Goal: Information Seeking & Learning: Learn about a topic

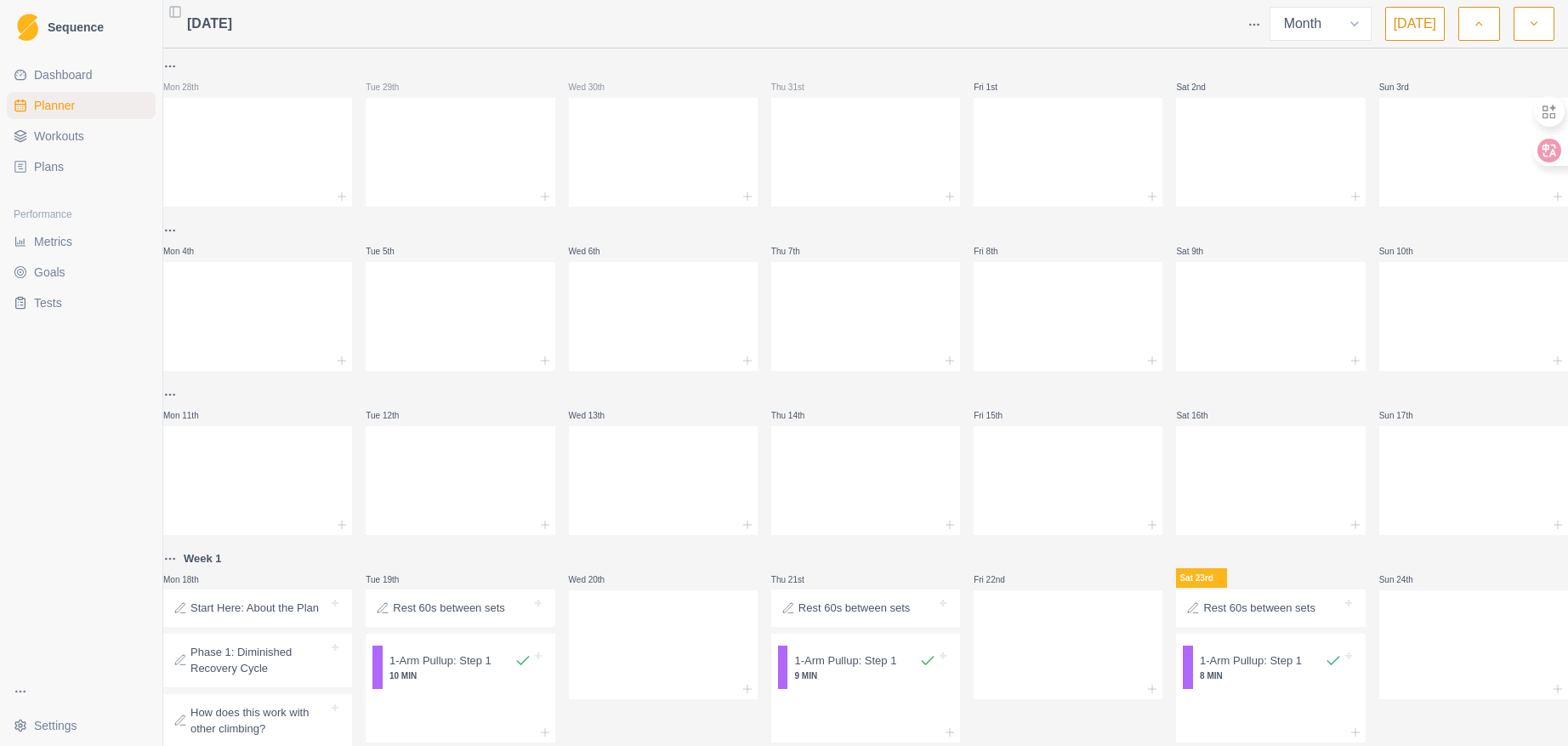
select select "month"
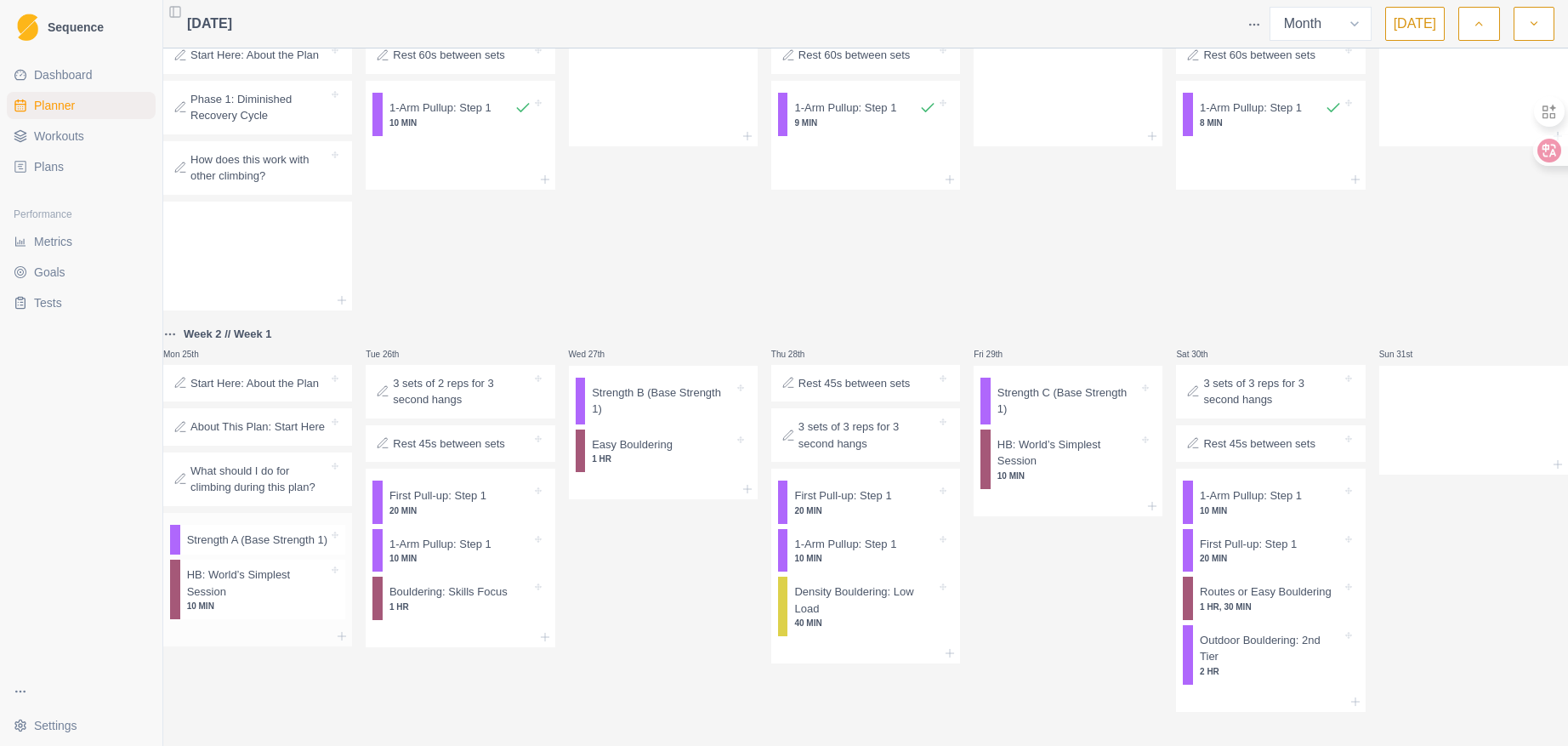
click at [278, 532] on p "Strength A (Base Strength 1)" at bounding box center [258, 540] width 141 height 17
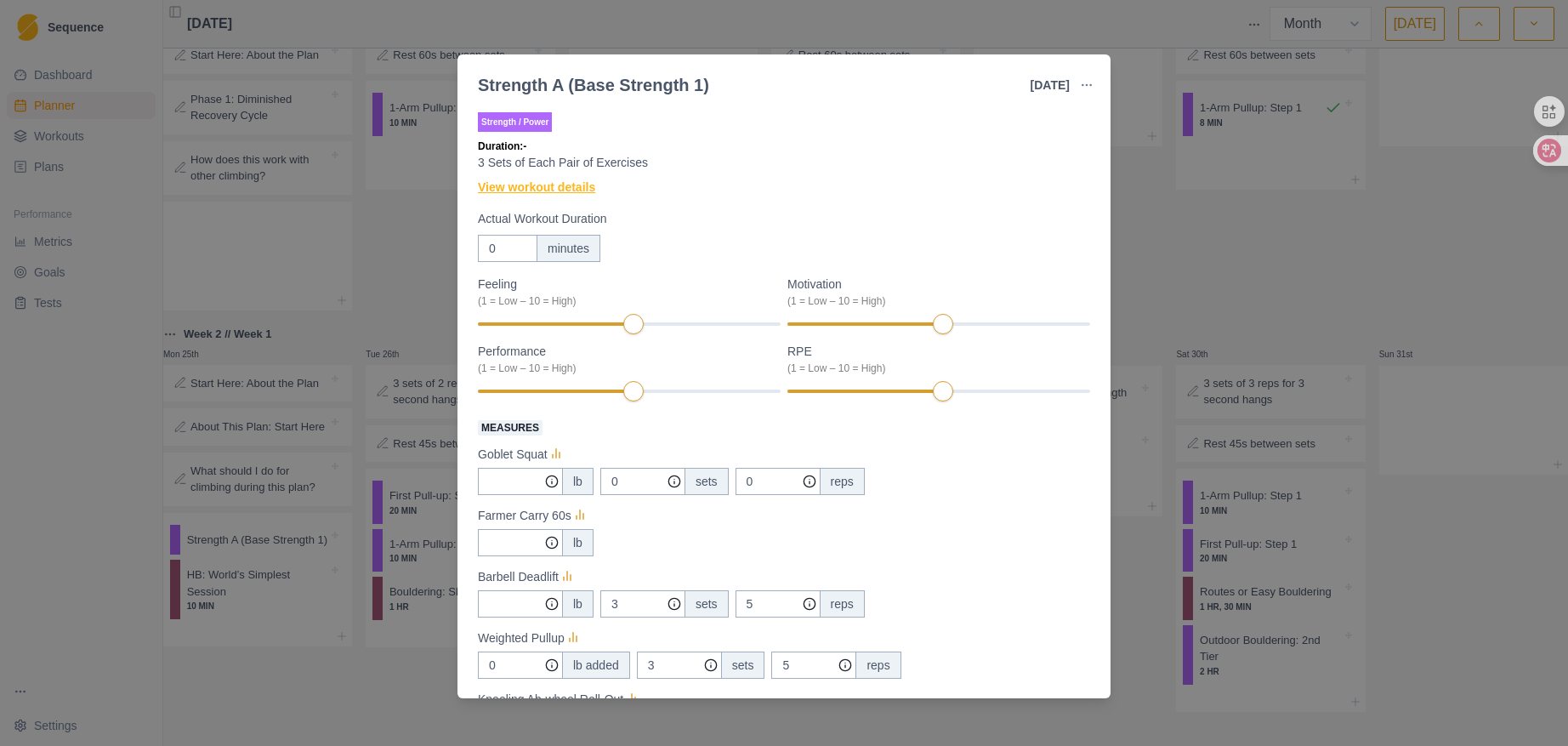
click at [572, 181] on link "View workout details" at bounding box center [536, 187] width 117 height 18
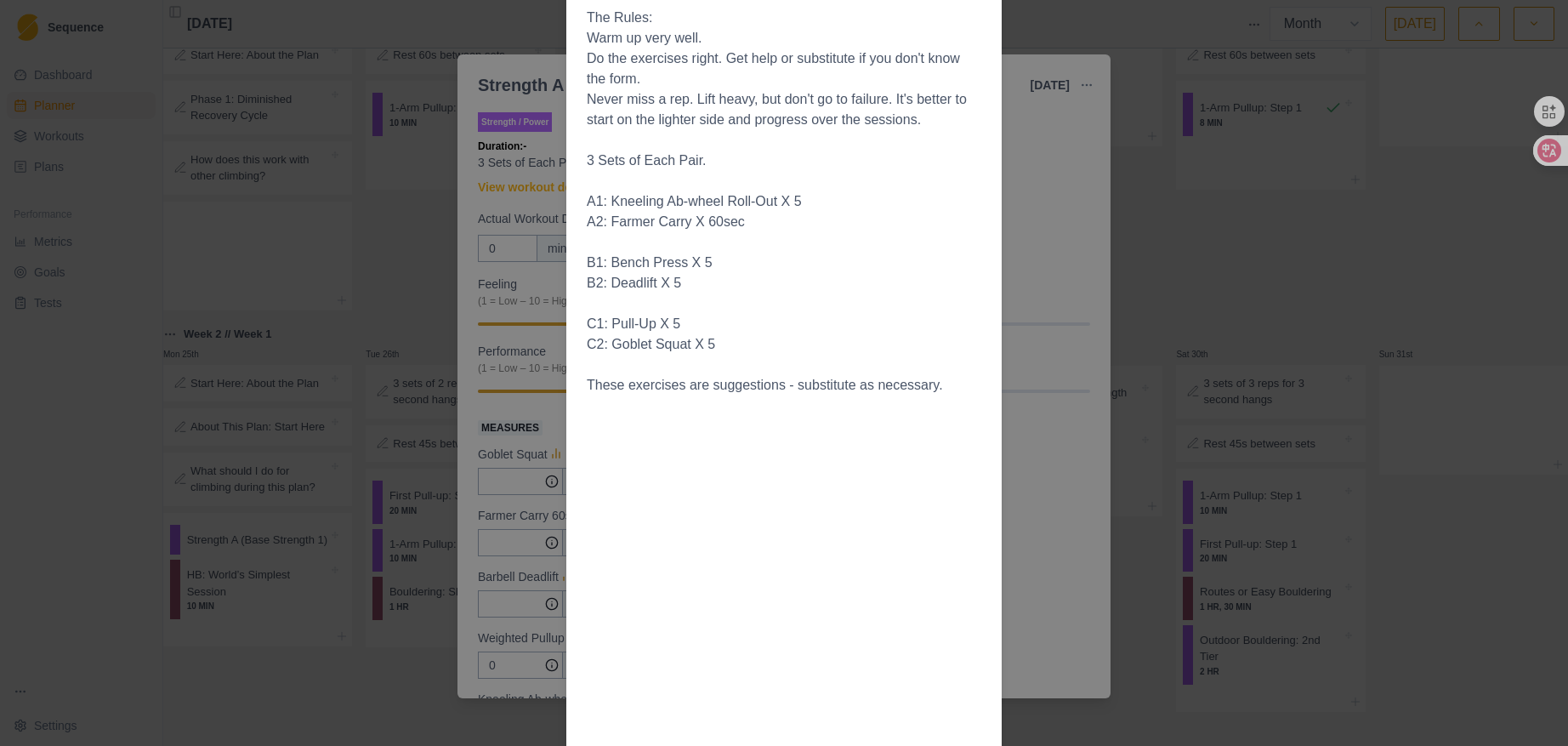
scroll to position [0, 0]
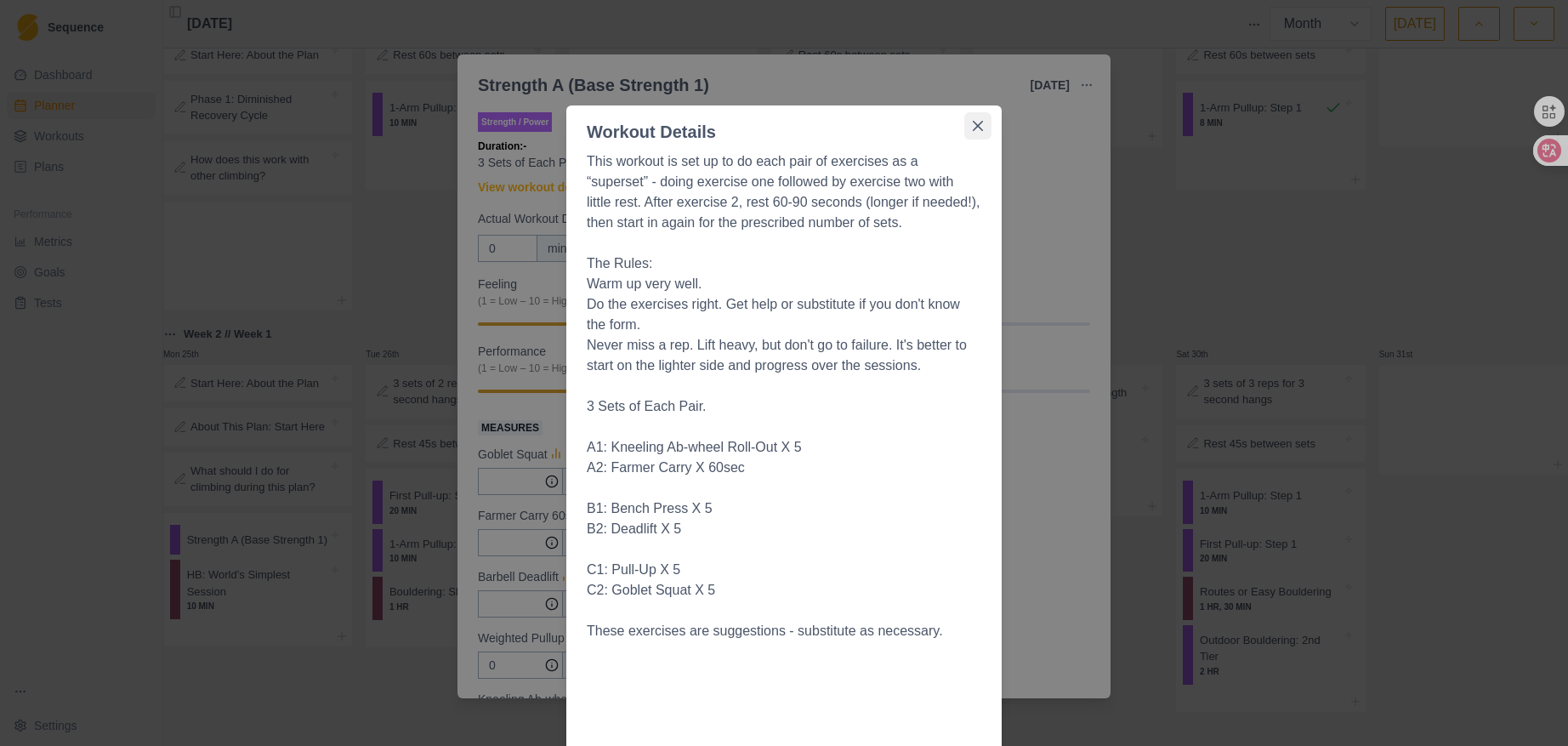
click at [972, 128] on icon "Close" at bounding box center [977, 125] width 10 height 10
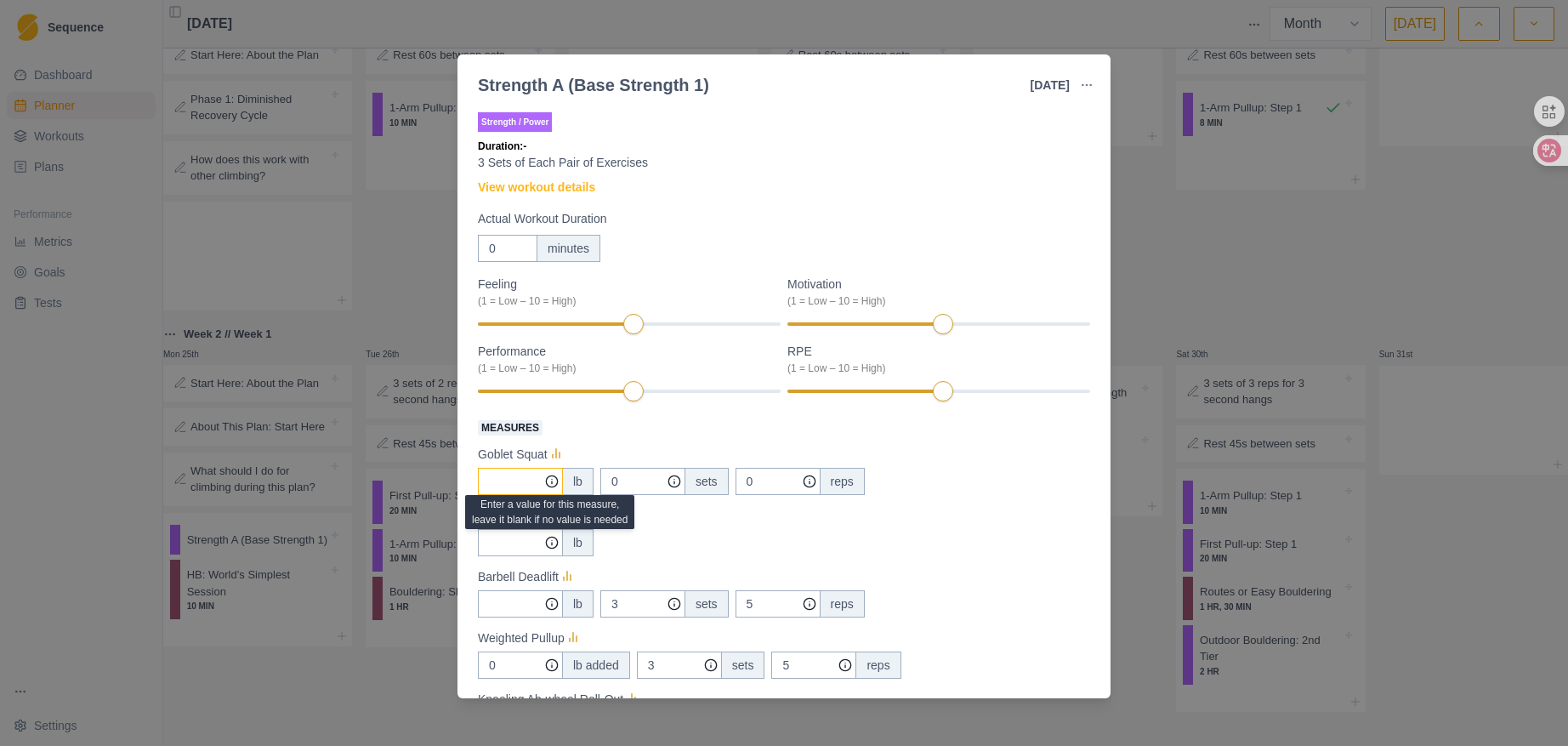
type input "0"
click at [551, 483] on icon at bounding box center [551, 481] width 14 height 14
click at [1086, 83] on icon "button" at bounding box center [1086, 85] width 14 height 14
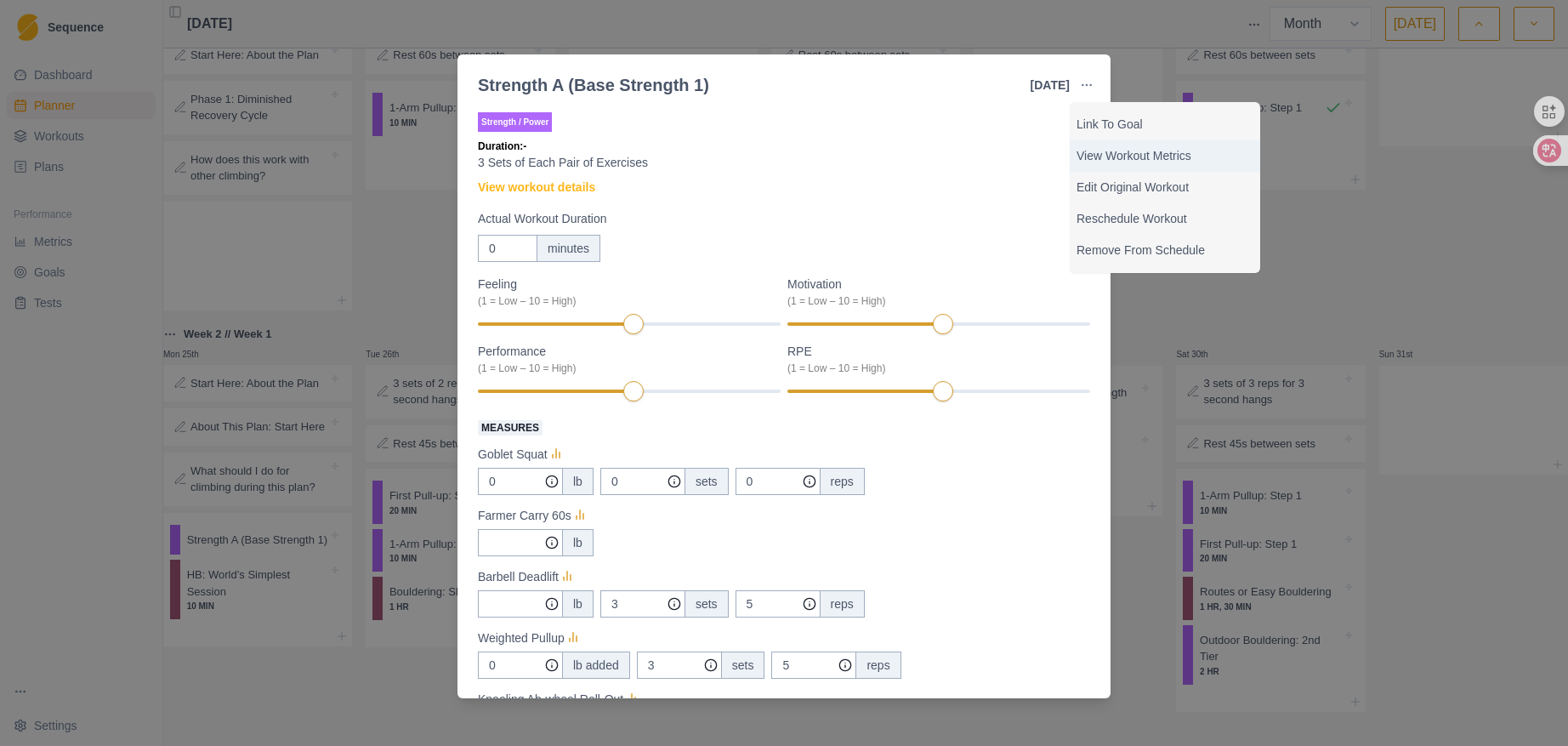
click at [1106, 152] on p "View Workout Metrics" at bounding box center [1165, 156] width 177 height 18
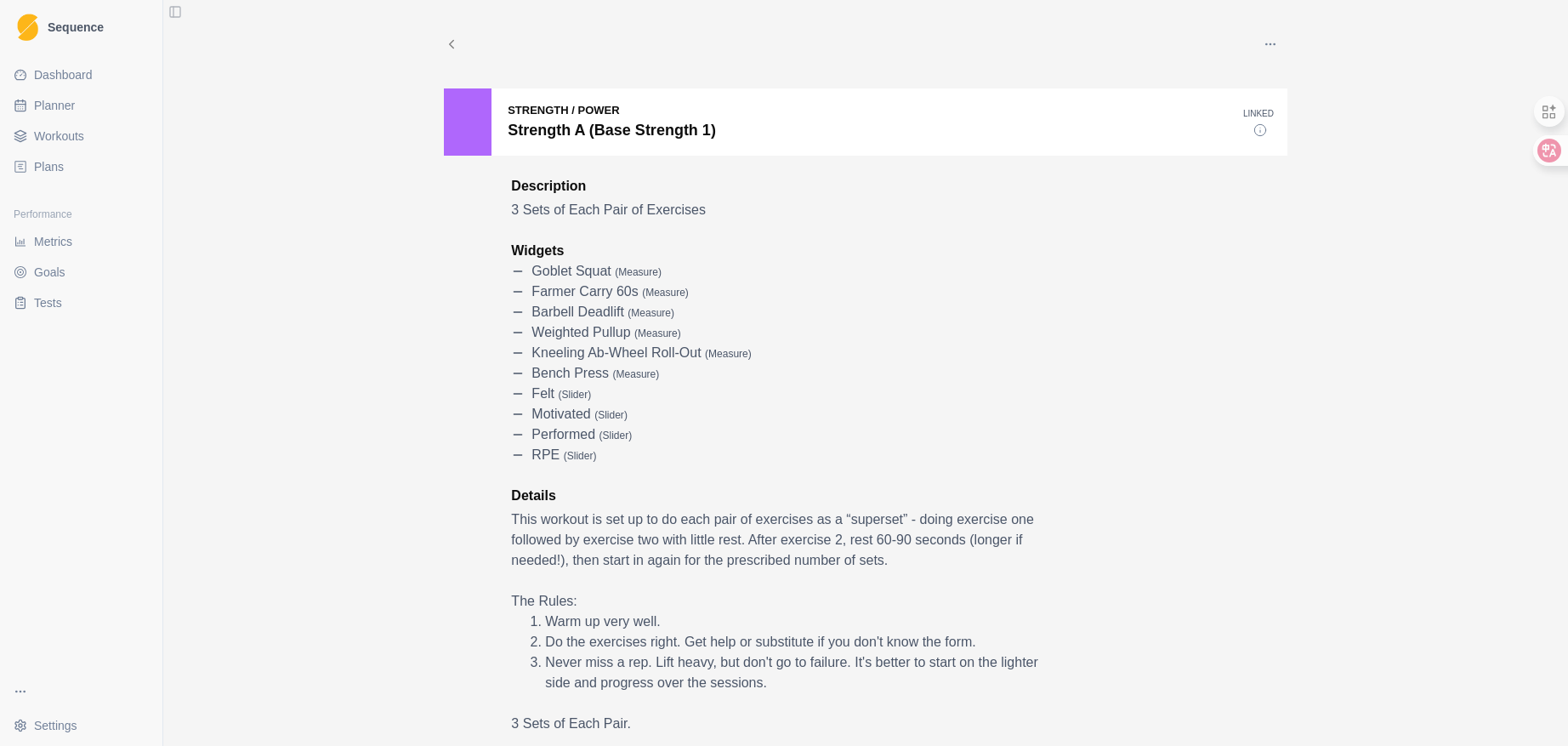
click at [1272, 40] on button "button" at bounding box center [1269, 44] width 34 height 34
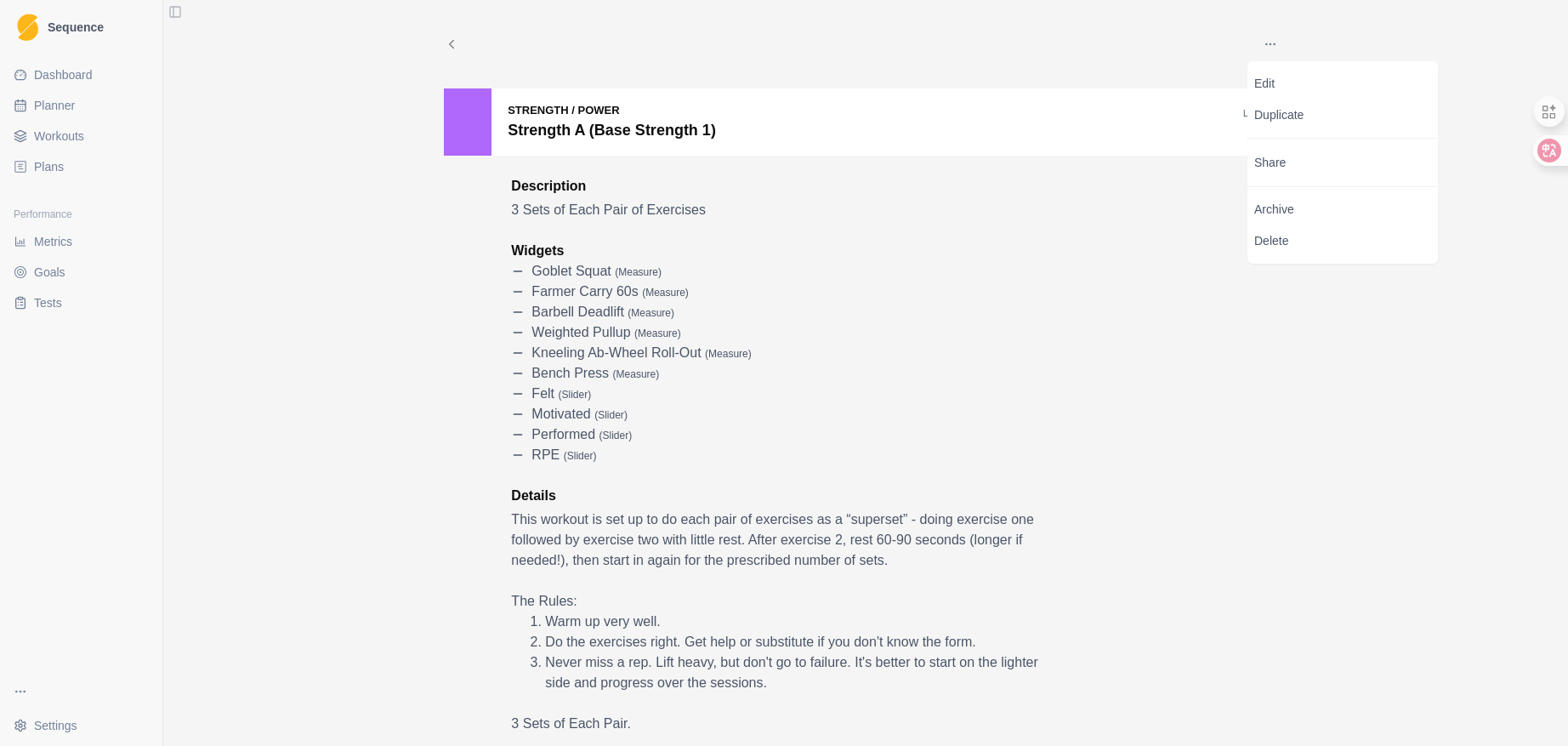
click at [70, 726] on html "Sequence Dashboard Planner Workouts Plans Performance Metrics Goals Tests Setti…" at bounding box center [784, 373] width 1568 height 746
click at [202, 693] on link "Account" at bounding box center [257, 687] width 186 height 27
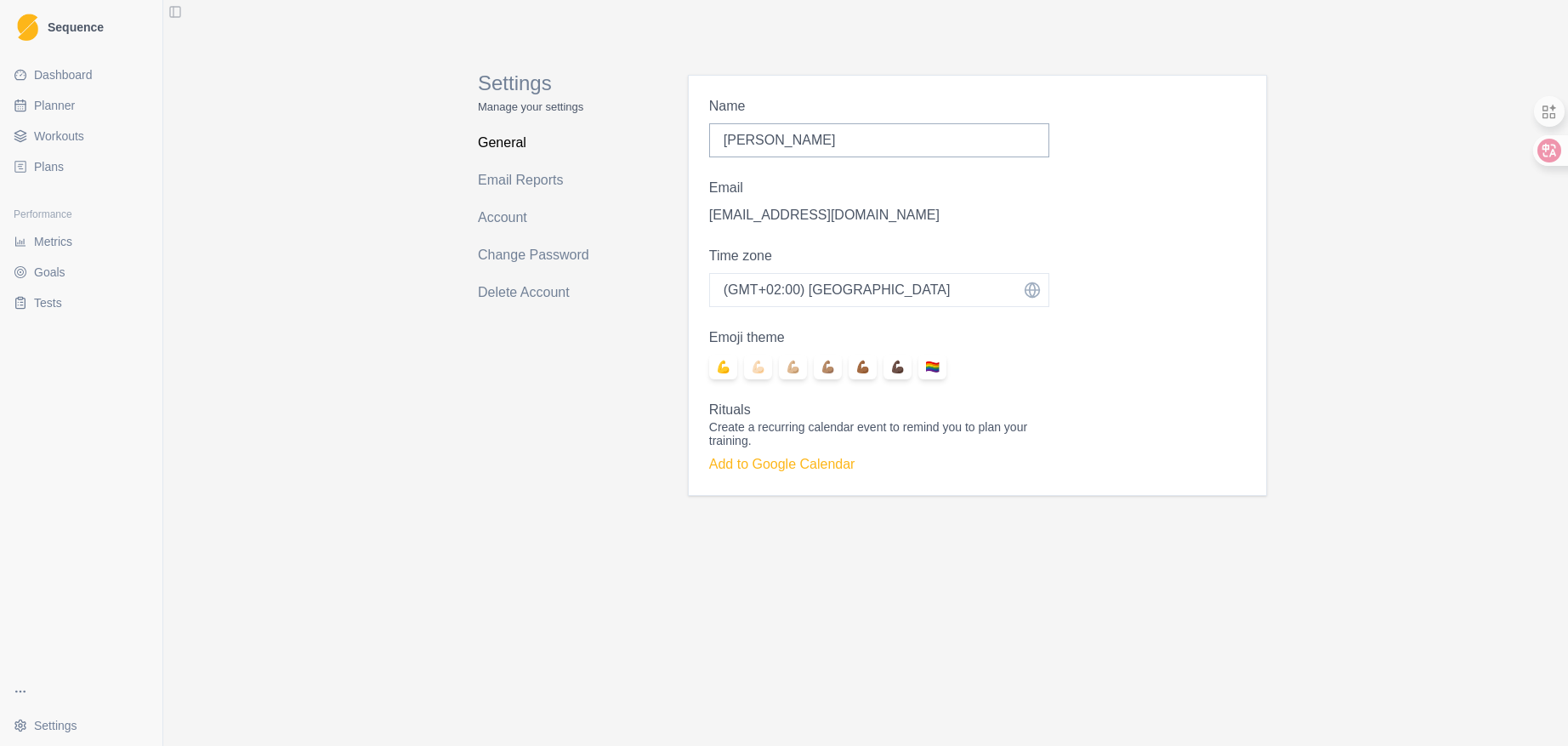
click at [70, 243] on span "Metrics" at bounding box center [53, 241] width 38 height 17
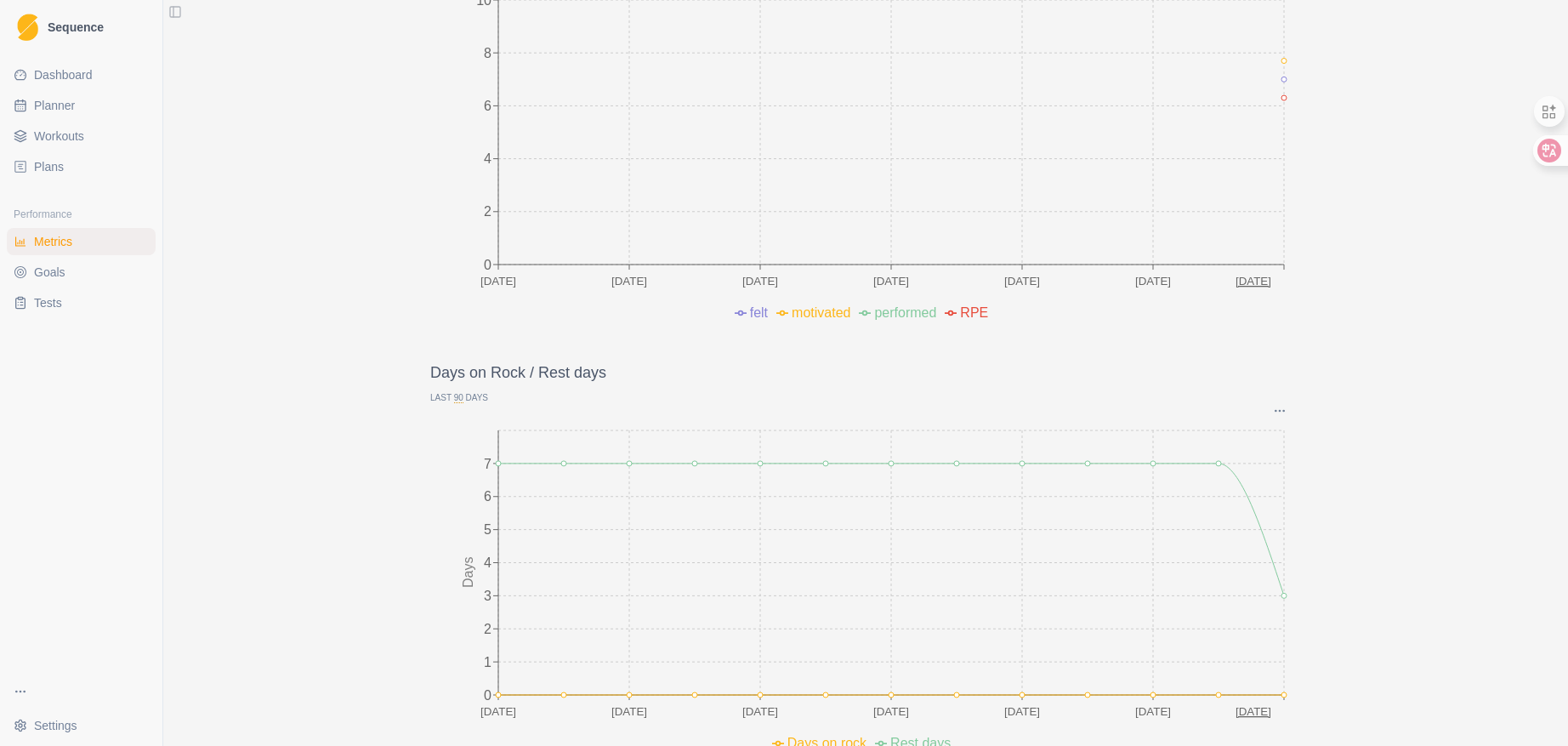
scroll to position [325, 0]
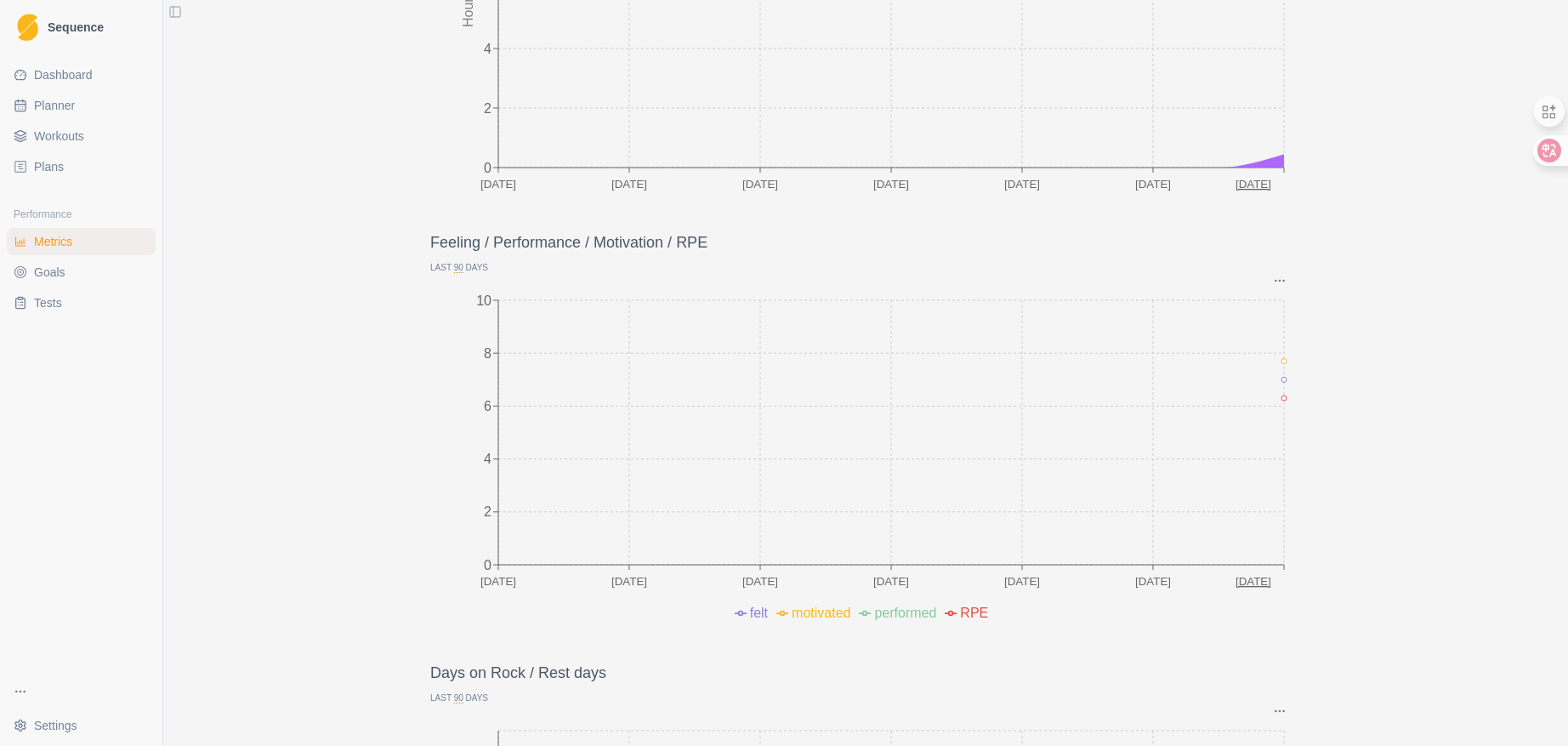
click at [67, 71] on span "Dashboard" at bounding box center [63, 75] width 58 height 17
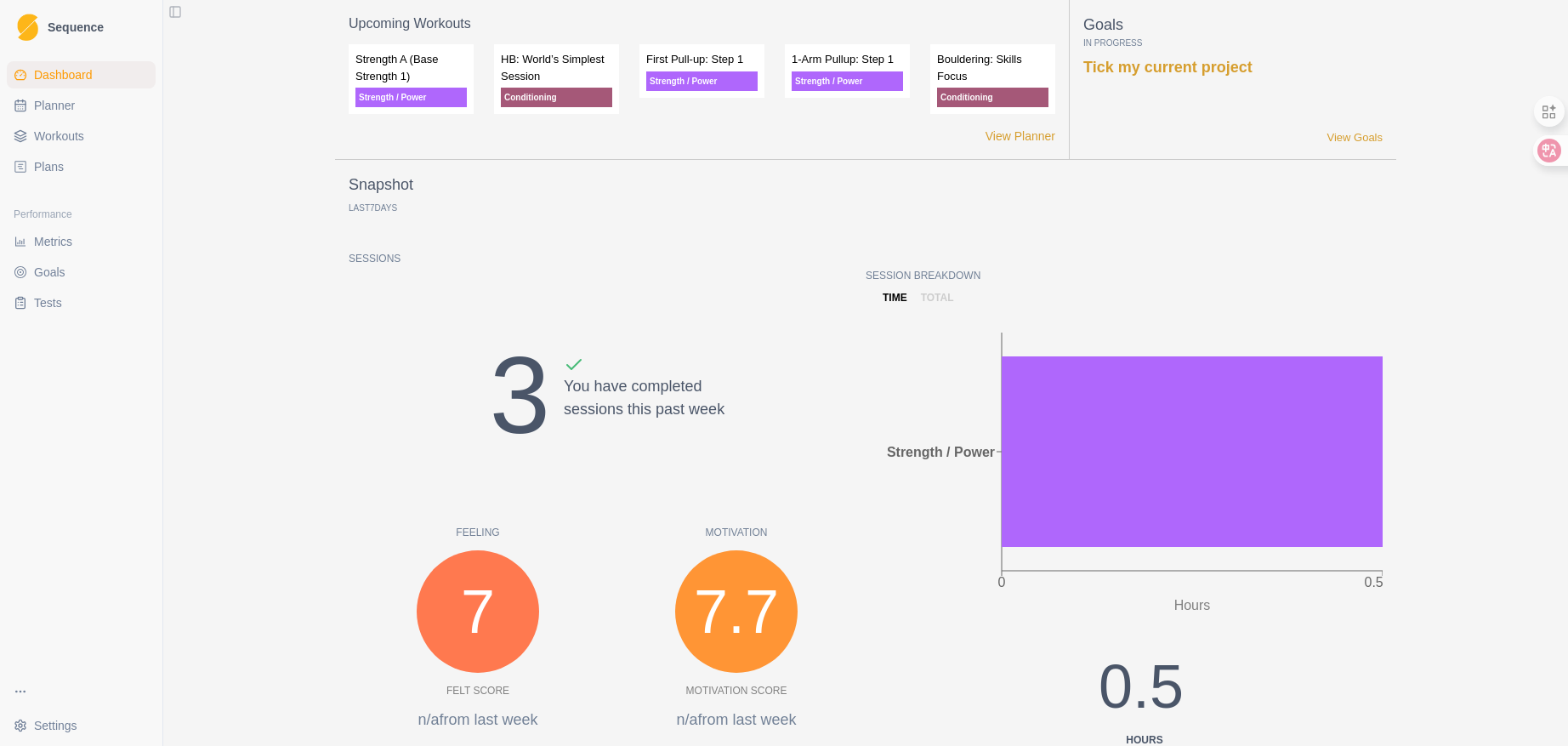
click at [45, 105] on span "Planner" at bounding box center [54, 105] width 41 height 17
select select "month"
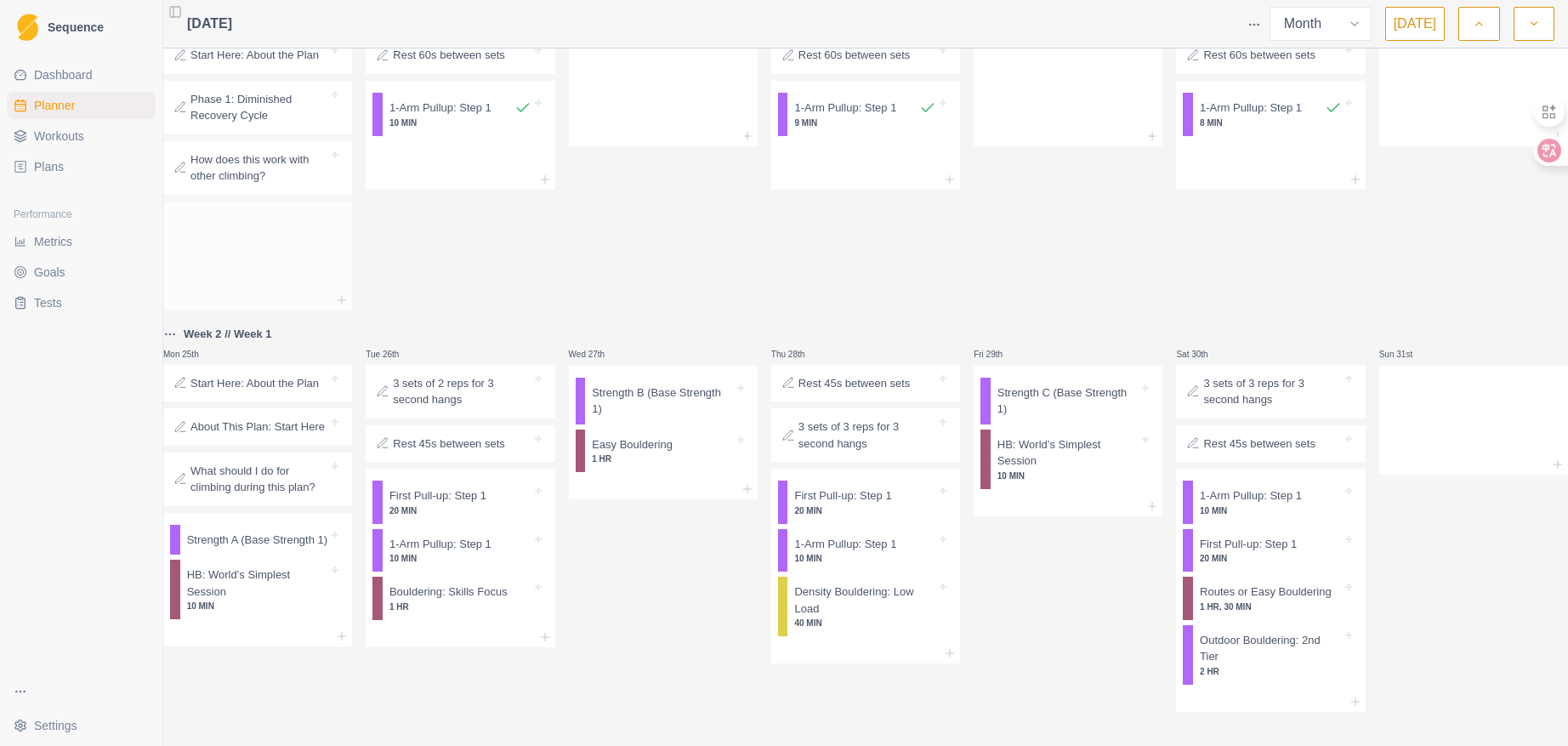
scroll to position [581, 0]
click at [253, 538] on p "Strength A (Base Strength 1)" at bounding box center [258, 540] width 141 height 17
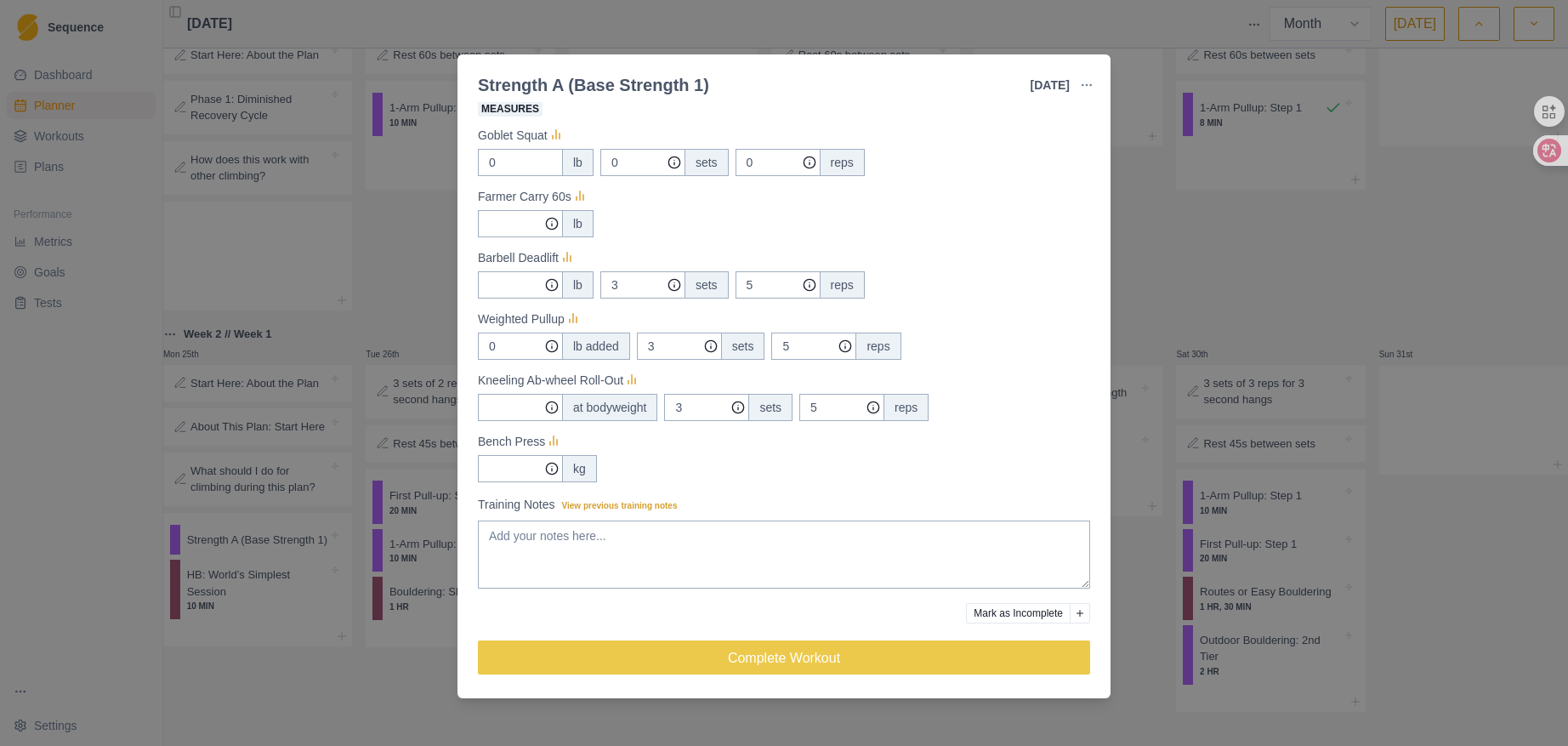
scroll to position [64, 0]
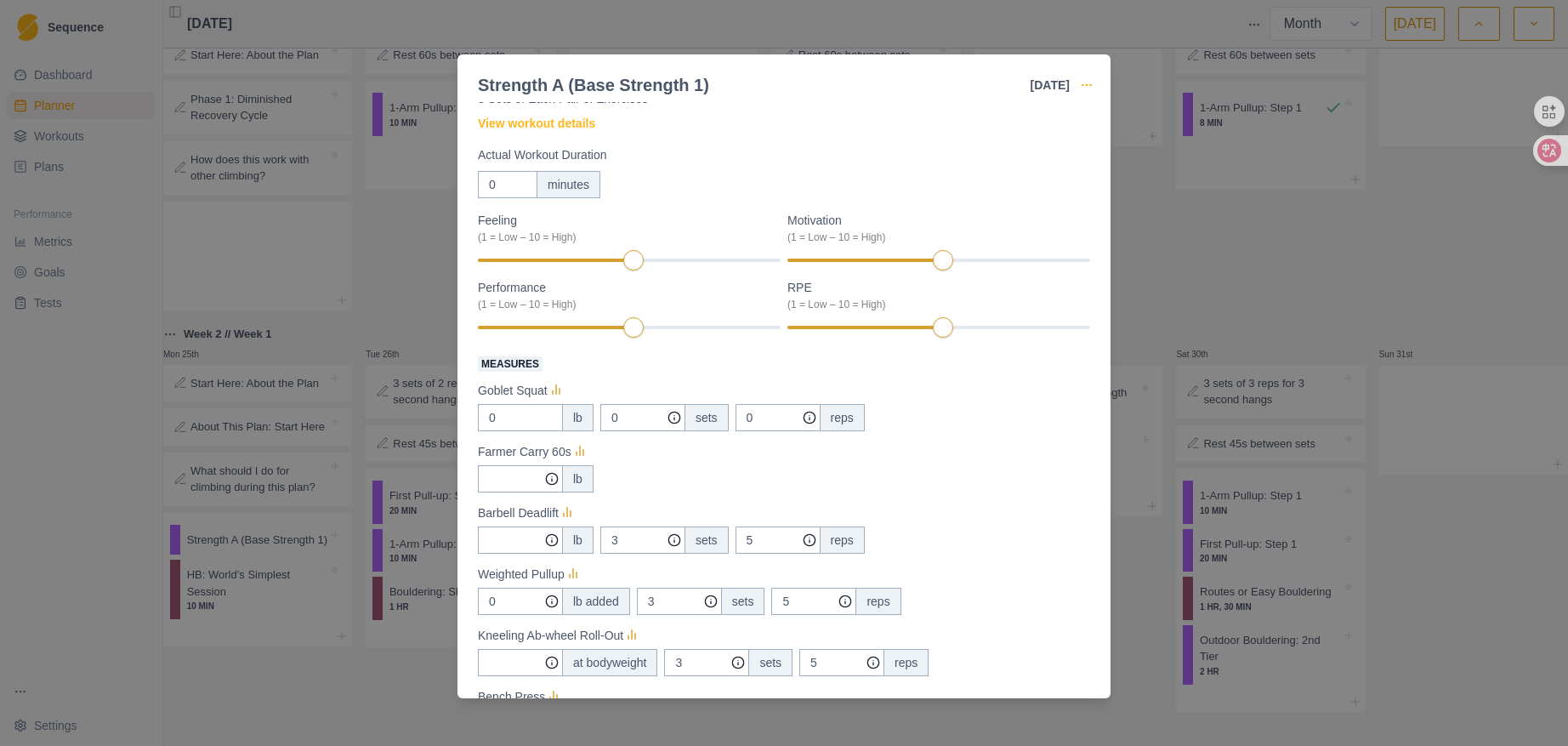
click at [1081, 86] on icon "button" at bounding box center [1086, 85] width 14 height 14
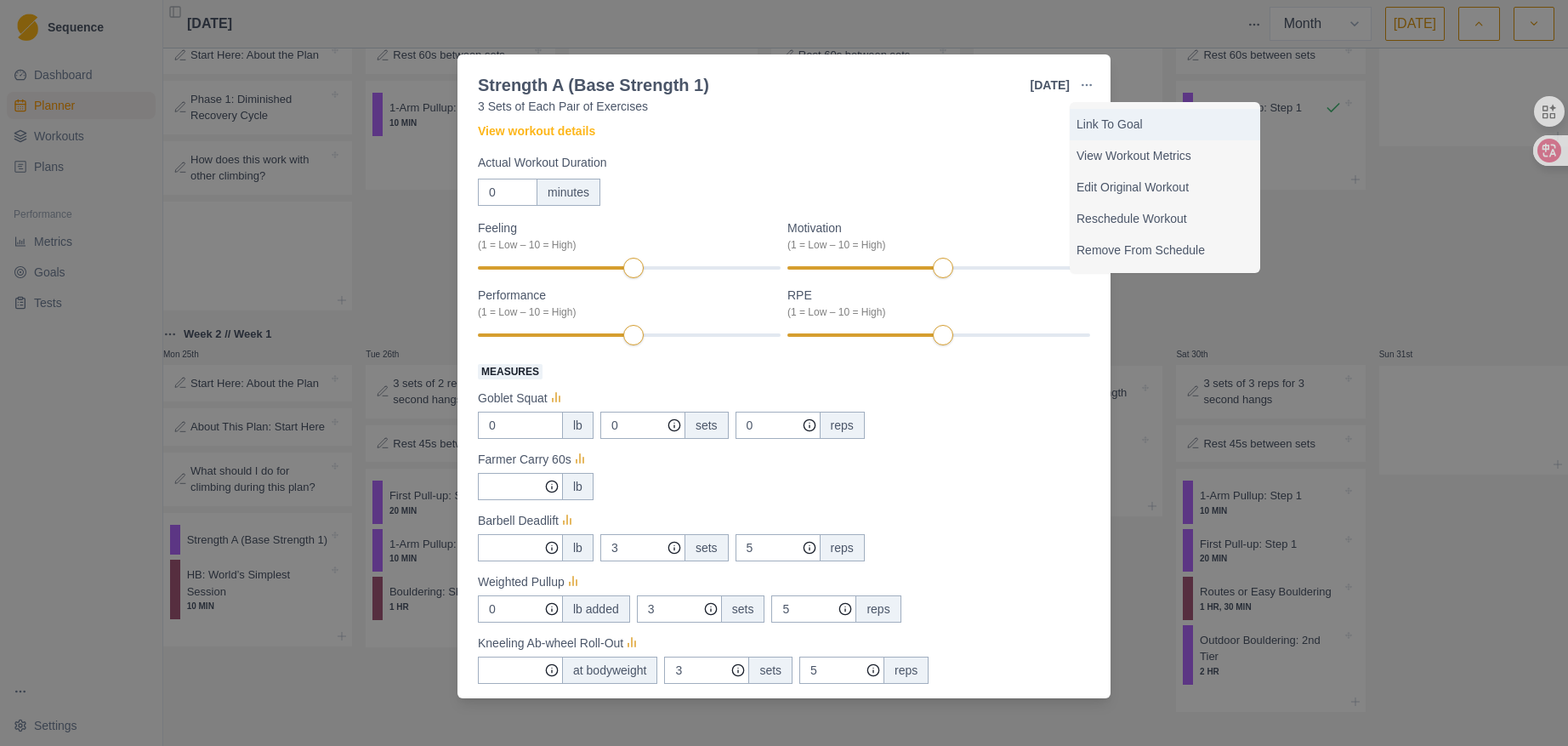
scroll to position [85, 0]
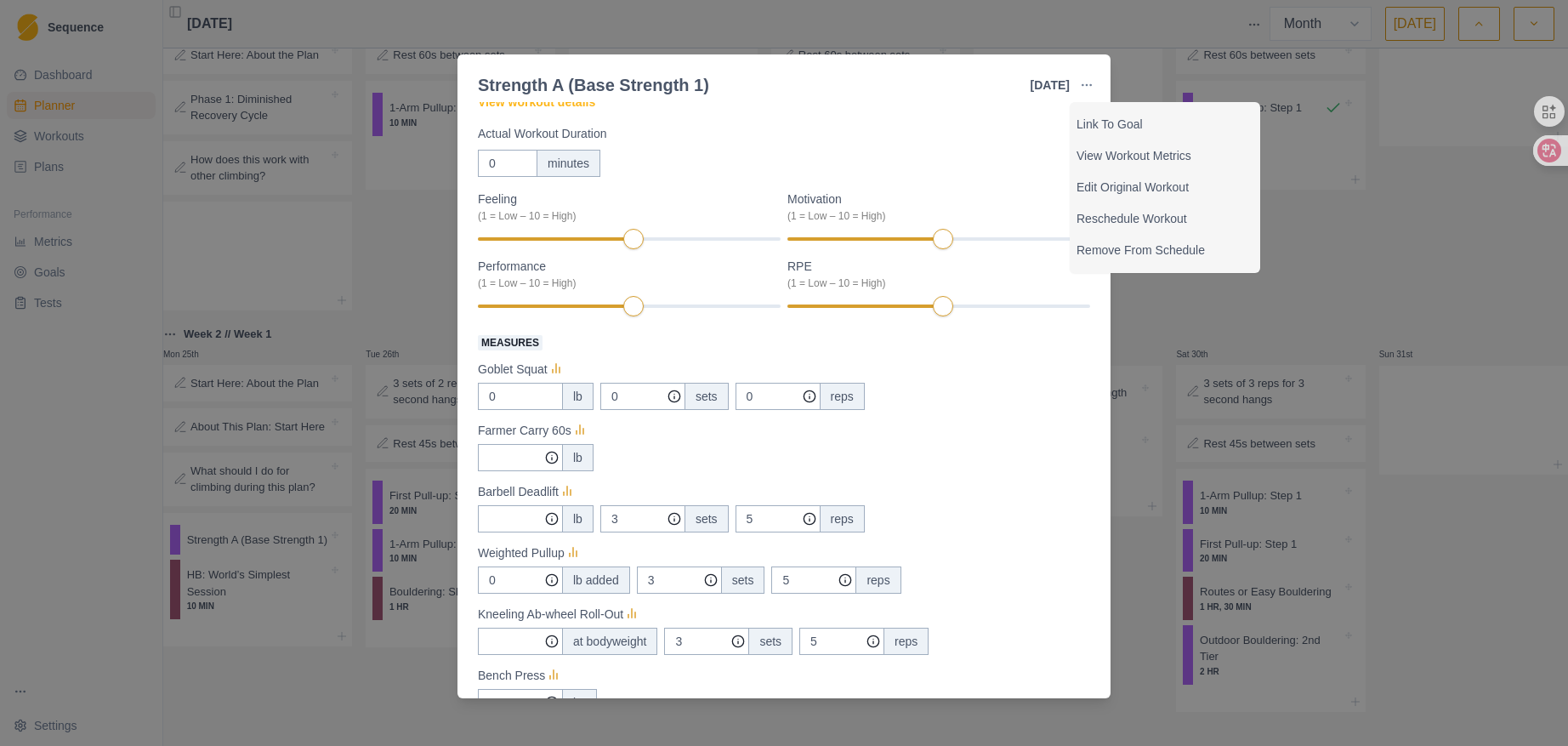
click at [839, 104] on div "Strength / Power Duration: - 3 Sets of Each Pair of Exercises View workout deta…" at bounding box center [784, 474] width 612 height 901
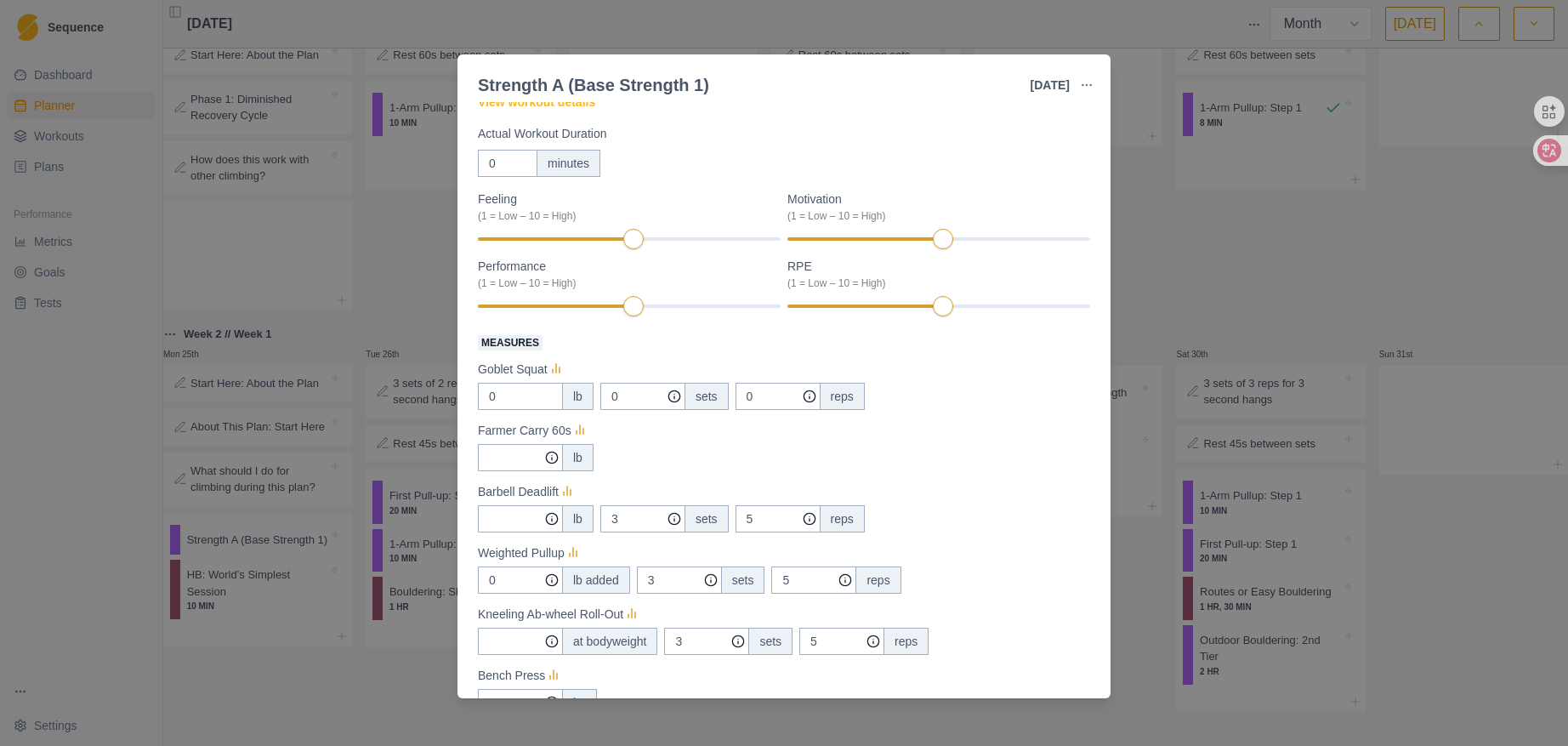
click at [1203, 230] on div "Strength A (Base Strength 1) [DATE] Link To Goal View Workout Metrics Edit Orig…" at bounding box center [784, 373] width 1568 height 746
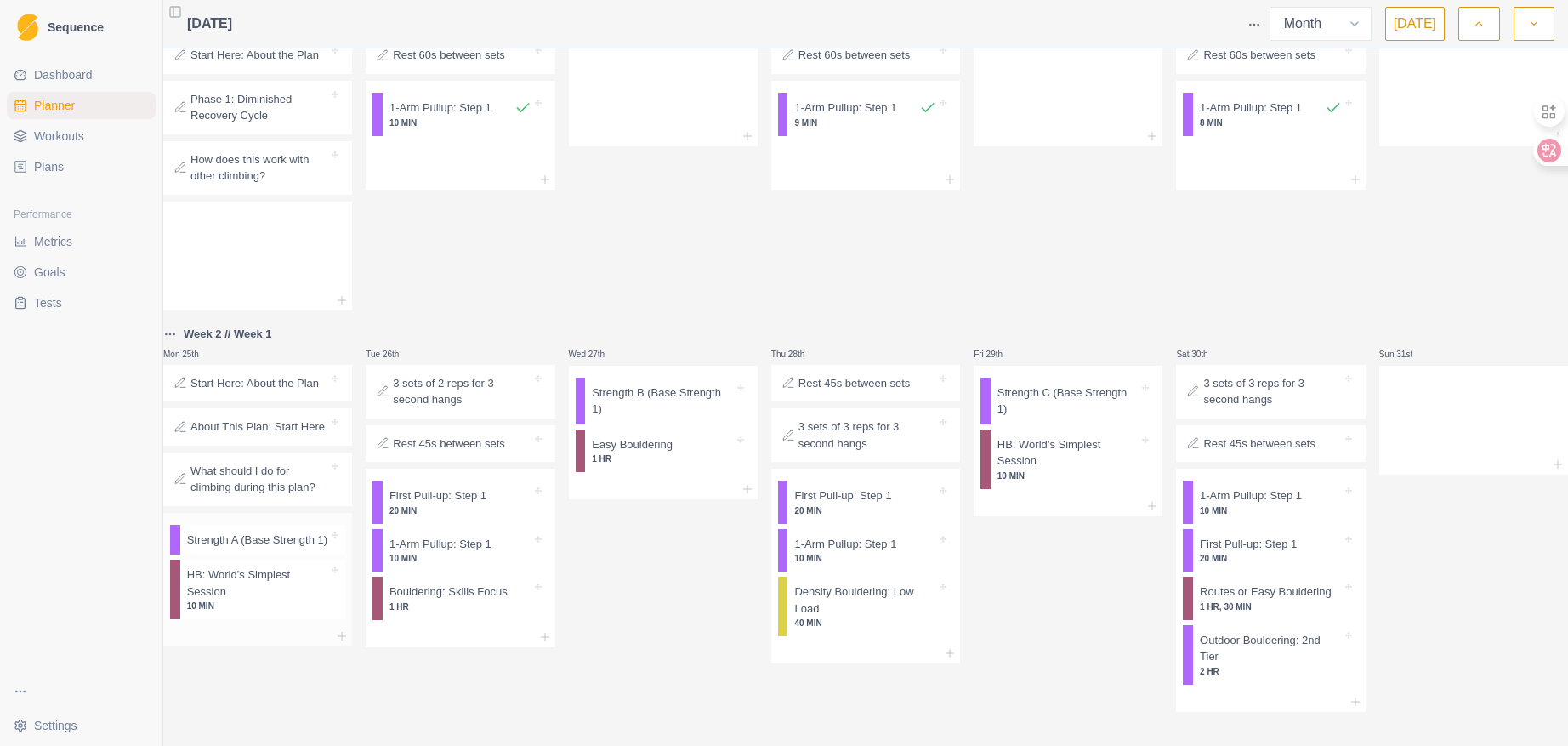
click at [238, 605] on p "10 MIN" at bounding box center [258, 606] width 142 height 13
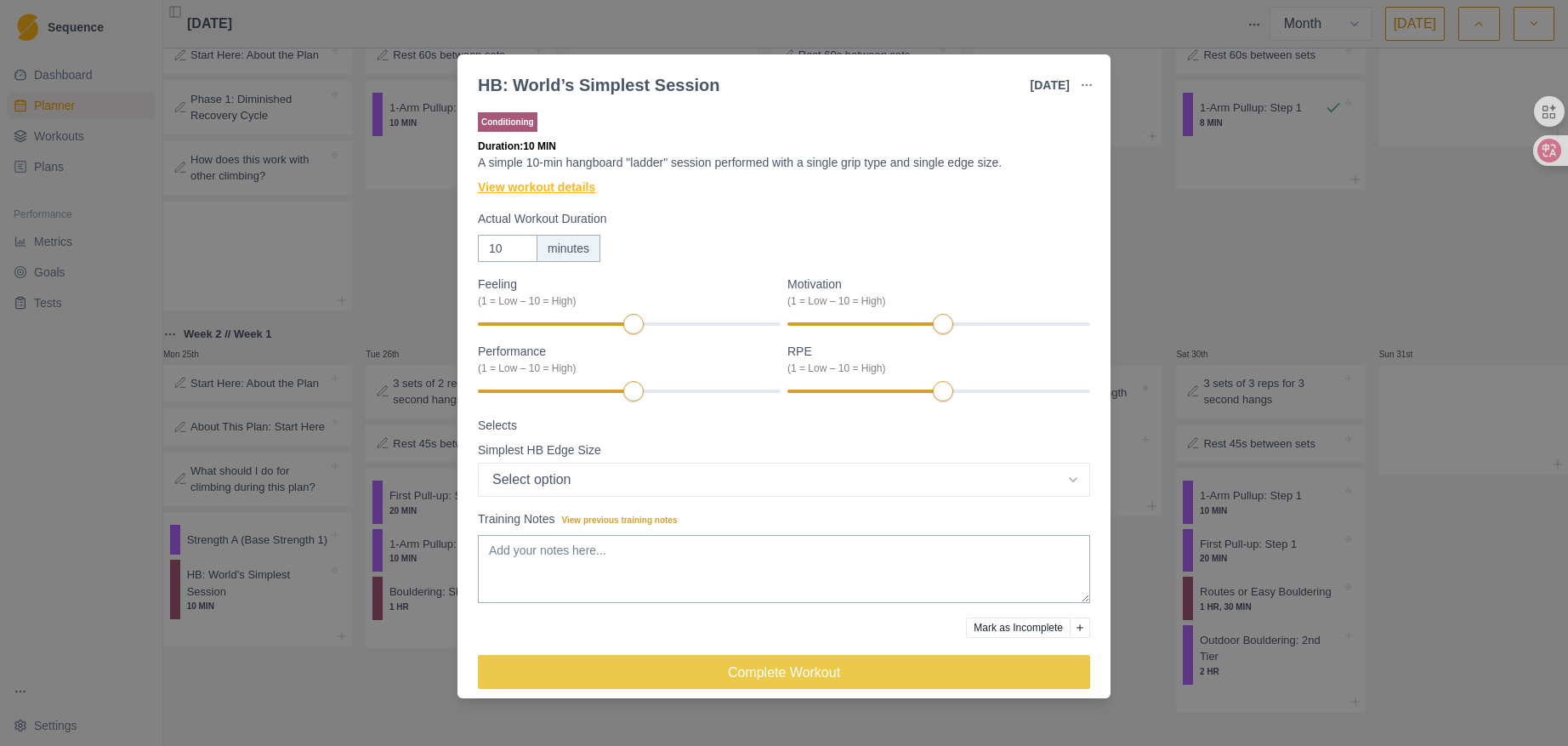
click at [548, 196] on link "View workout details" at bounding box center [536, 187] width 117 height 18
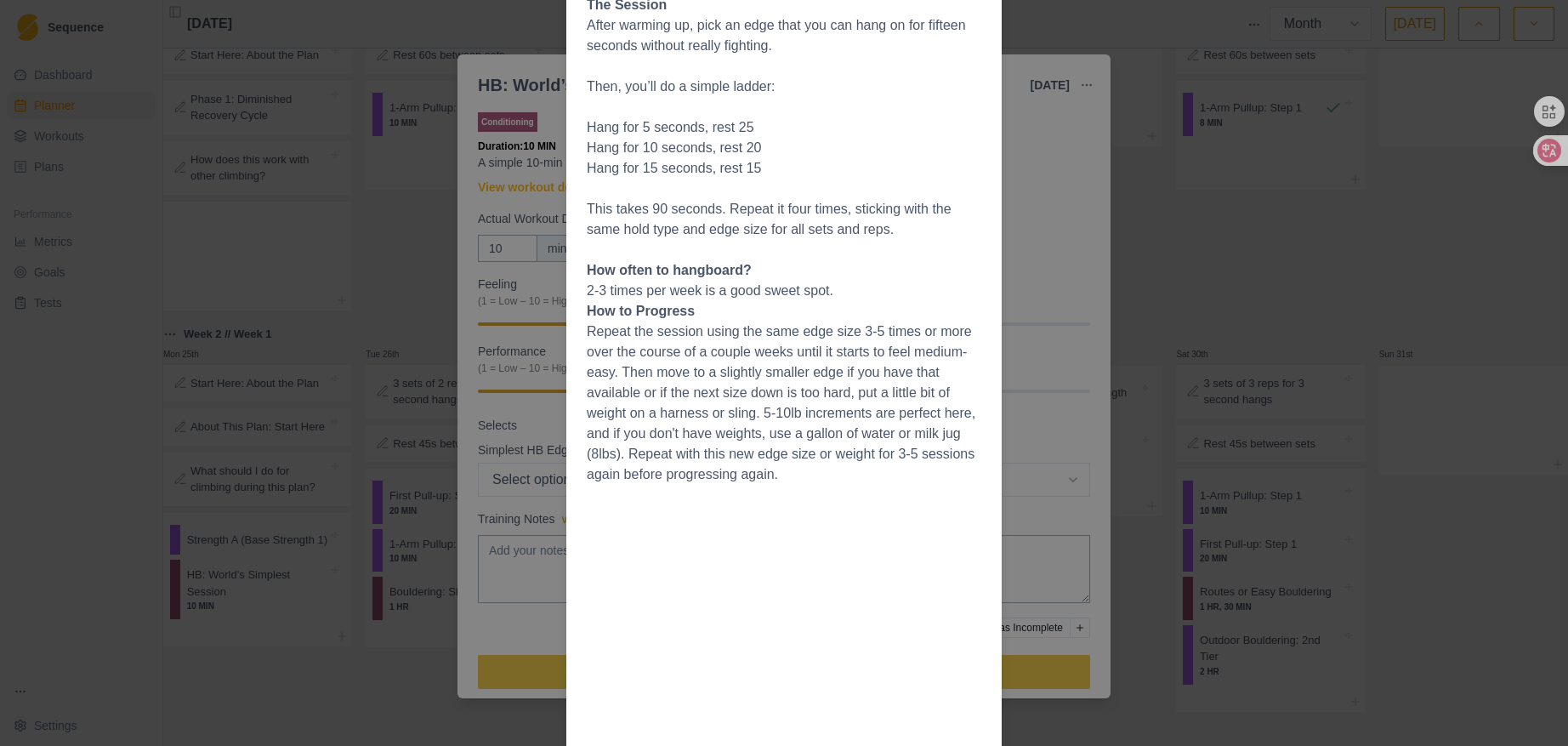
scroll to position [396, 0]
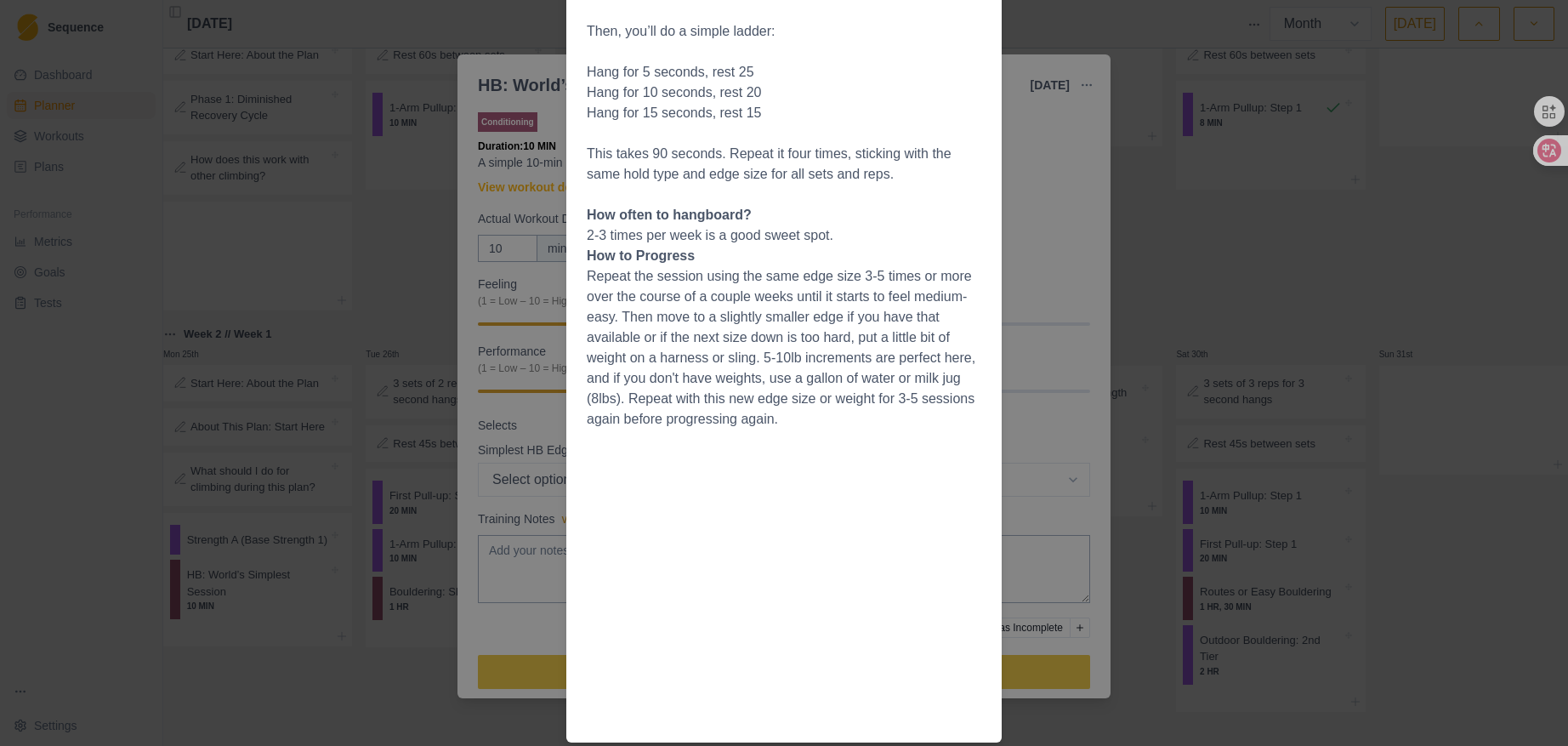
click at [1066, 187] on div "Workout Details Overview This is about as simple as hangboarding gets. If you'v…" at bounding box center [784, 373] width 1568 height 746
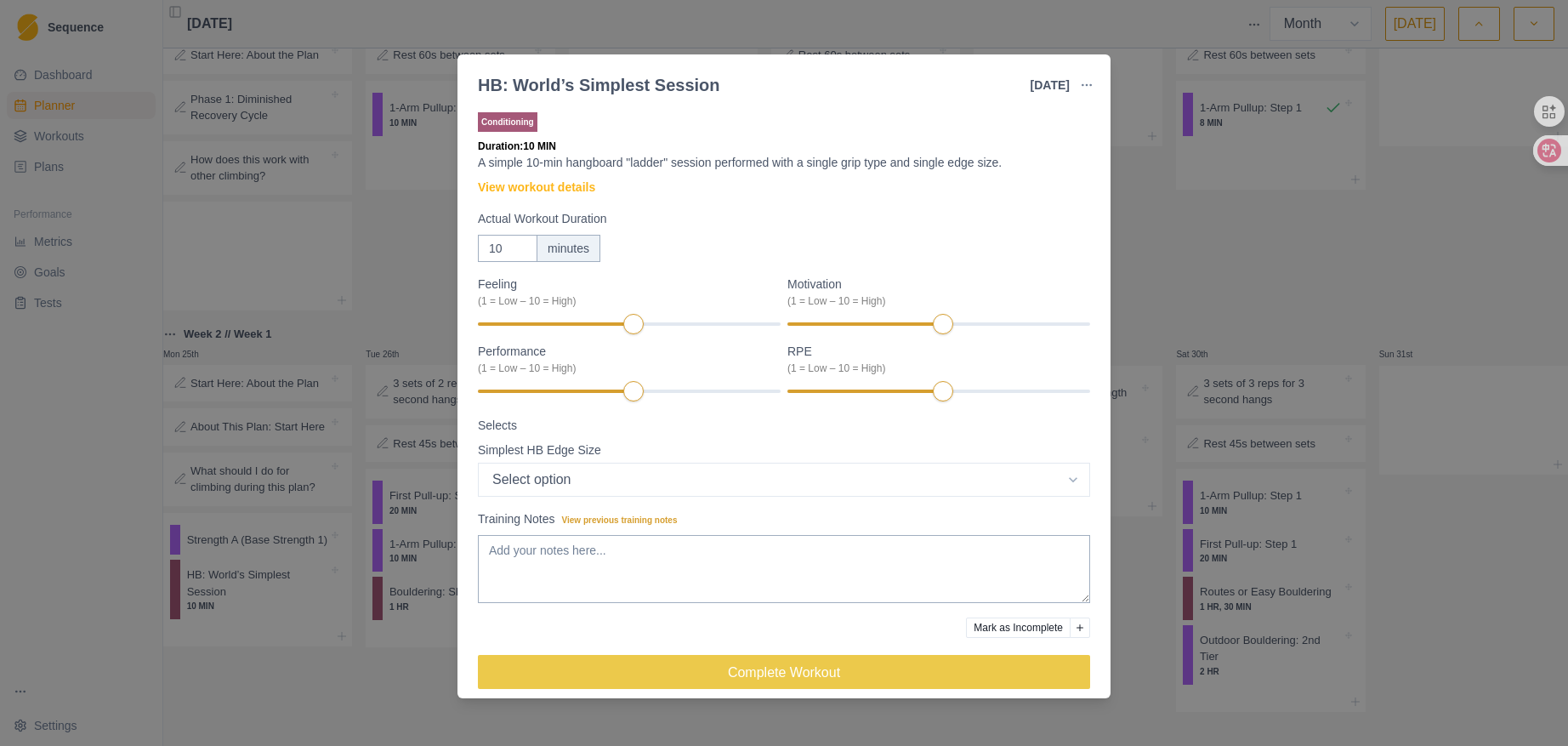
click at [1212, 262] on div "HB: World’s Simplest Session [DATE] Link To Goal View Workout Metrics Edit Orig…" at bounding box center [784, 373] width 1568 height 746
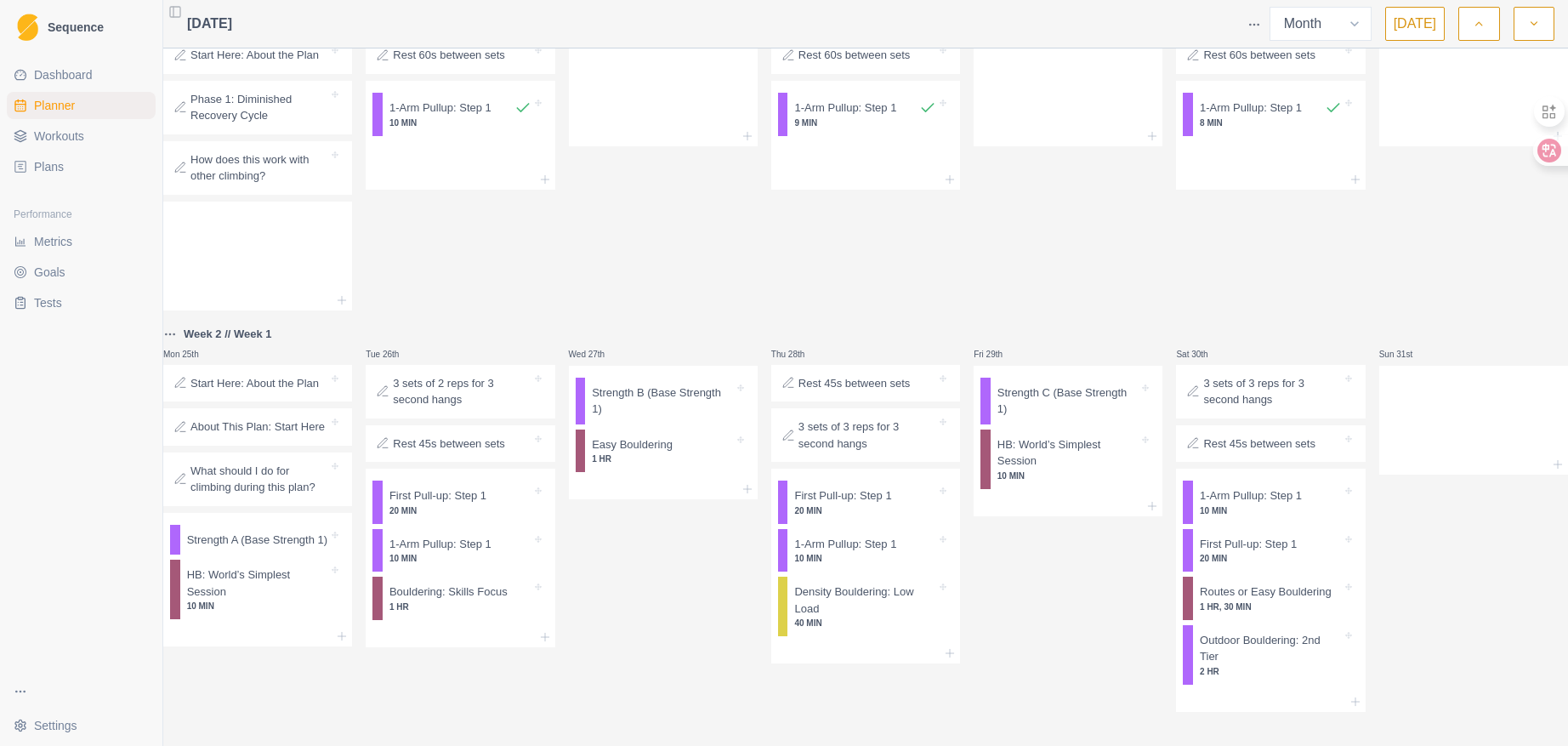
click at [242, 372] on div "Start Here: About the Plan" at bounding box center [258, 384] width 175 height 24
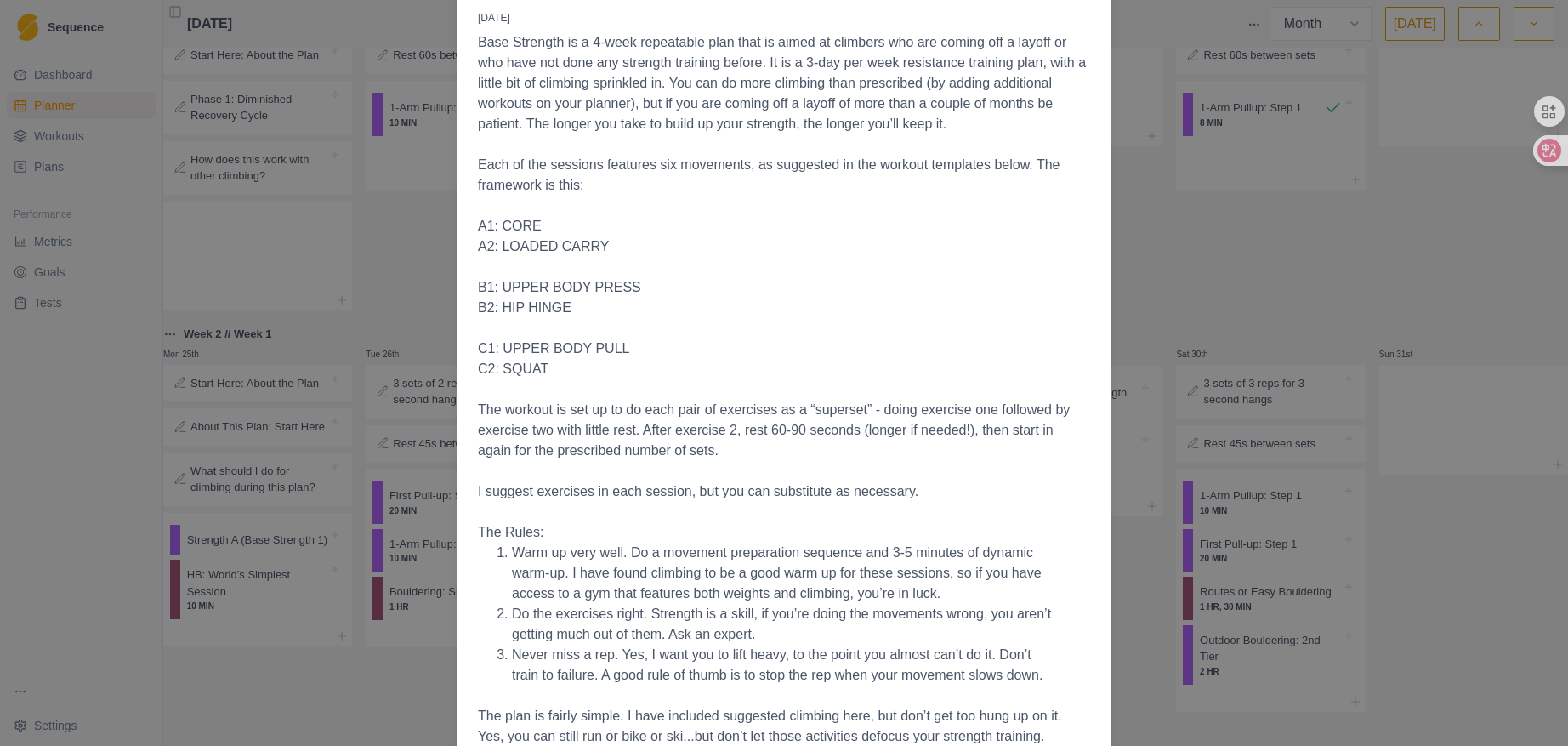
scroll to position [186, 0]
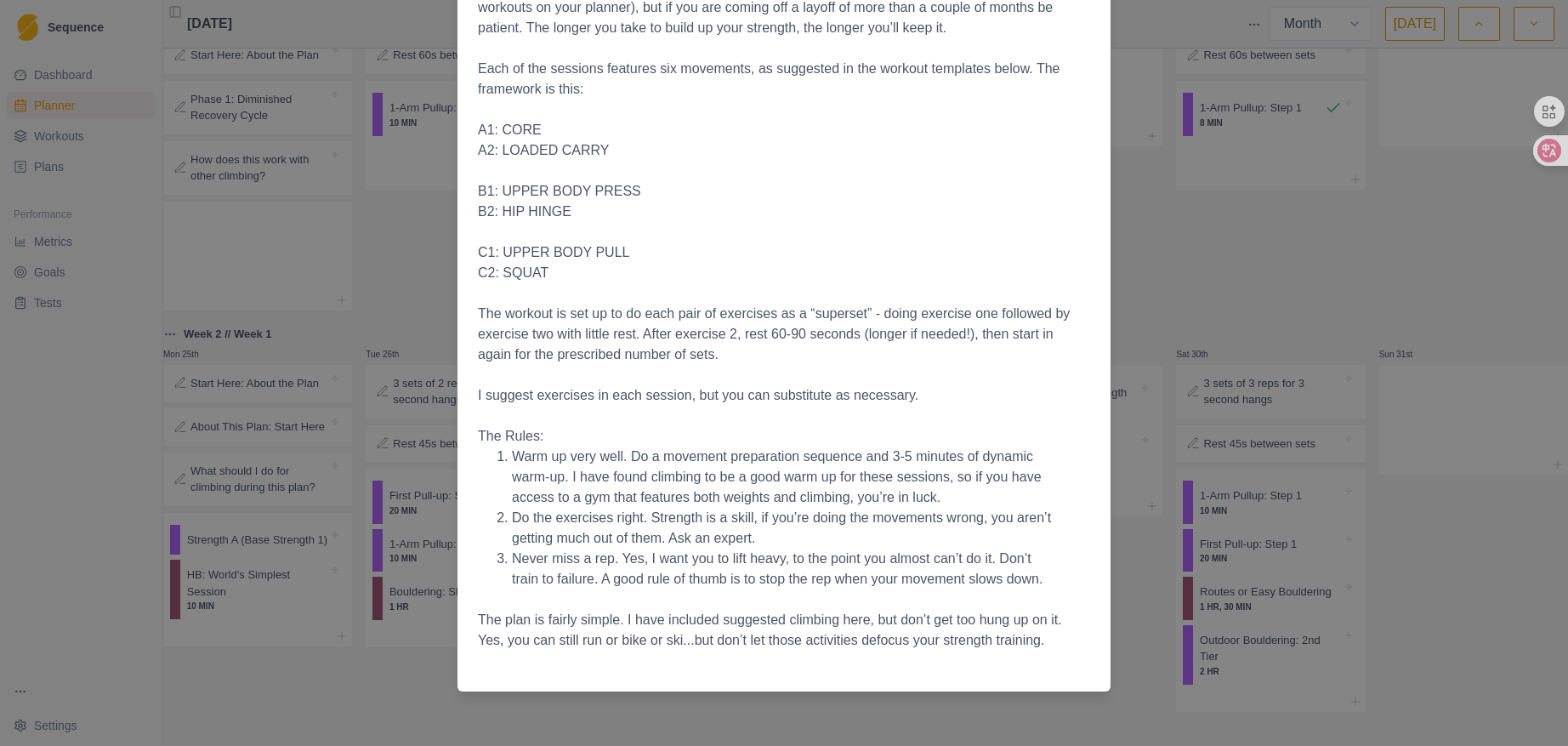
click at [1171, 208] on div "Start Here: About the Plan [DATE] Base Strength is a 4-week repeatable plan tha…" at bounding box center [784, 373] width 1568 height 746
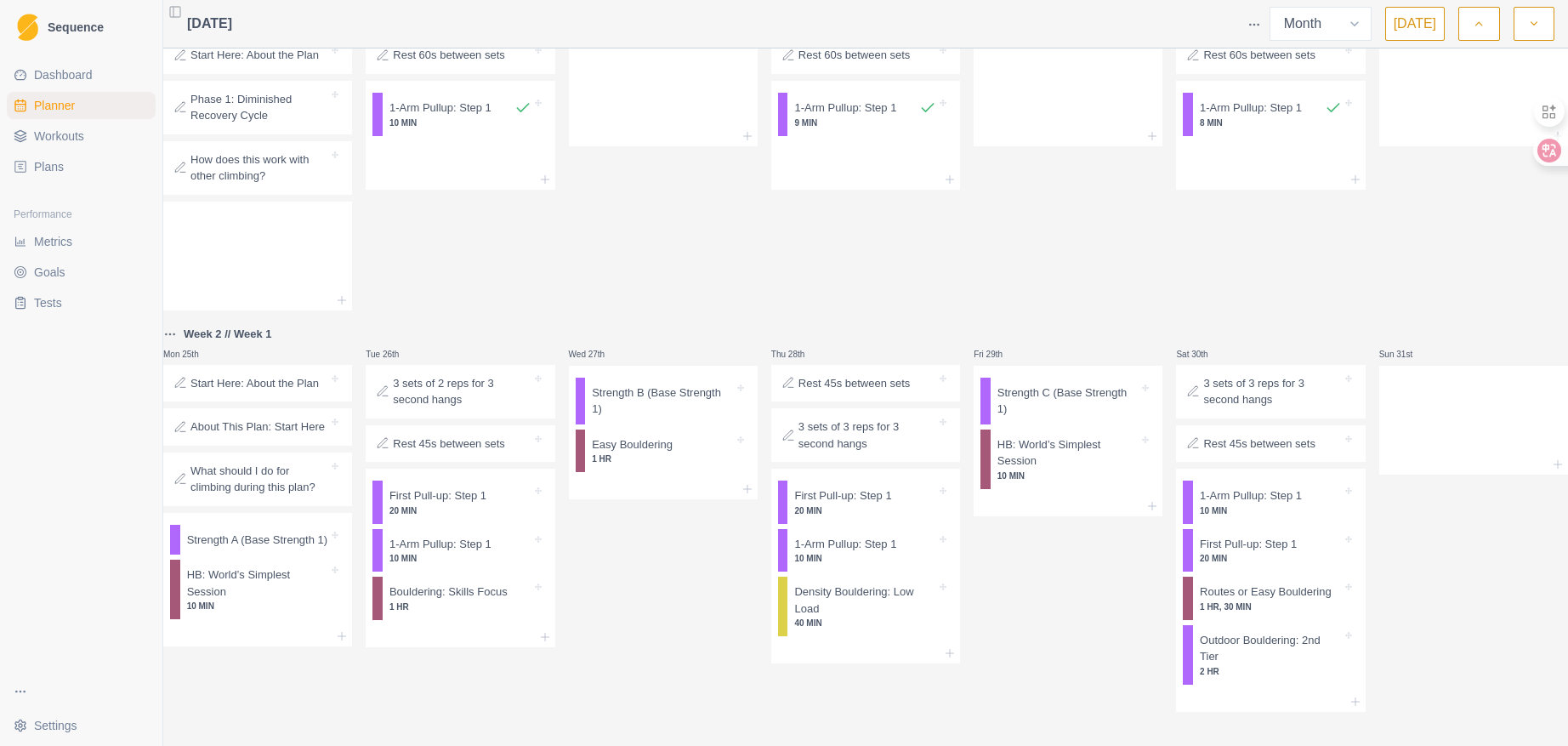
click at [300, 419] on div "About This Plan: Start Here" at bounding box center [258, 427] width 189 height 37
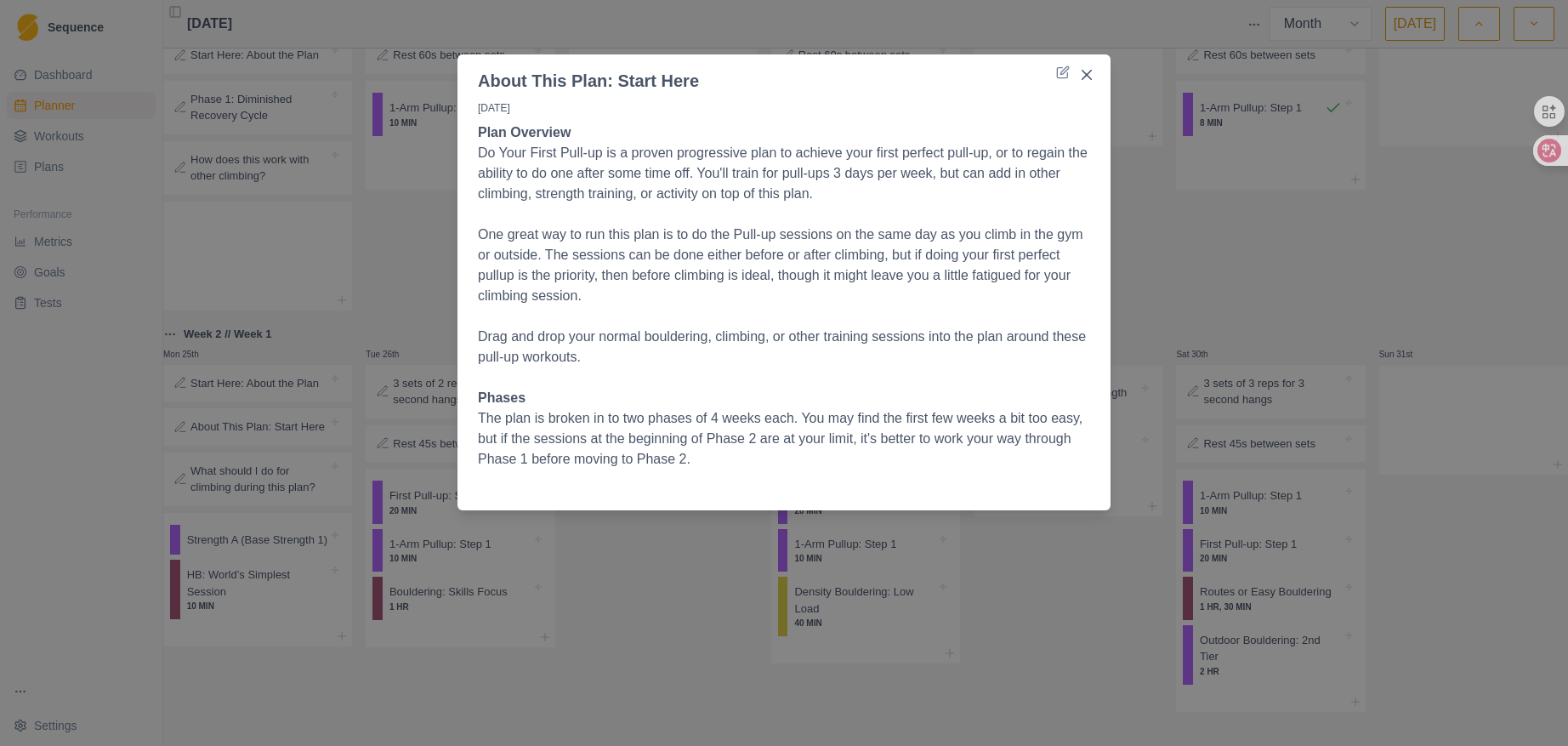
click at [1205, 198] on div "About This Plan: Start Here [DATE] Plan Overview Do Your First Pull-up is a pro…" at bounding box center [784, 373] width 1568 height 746
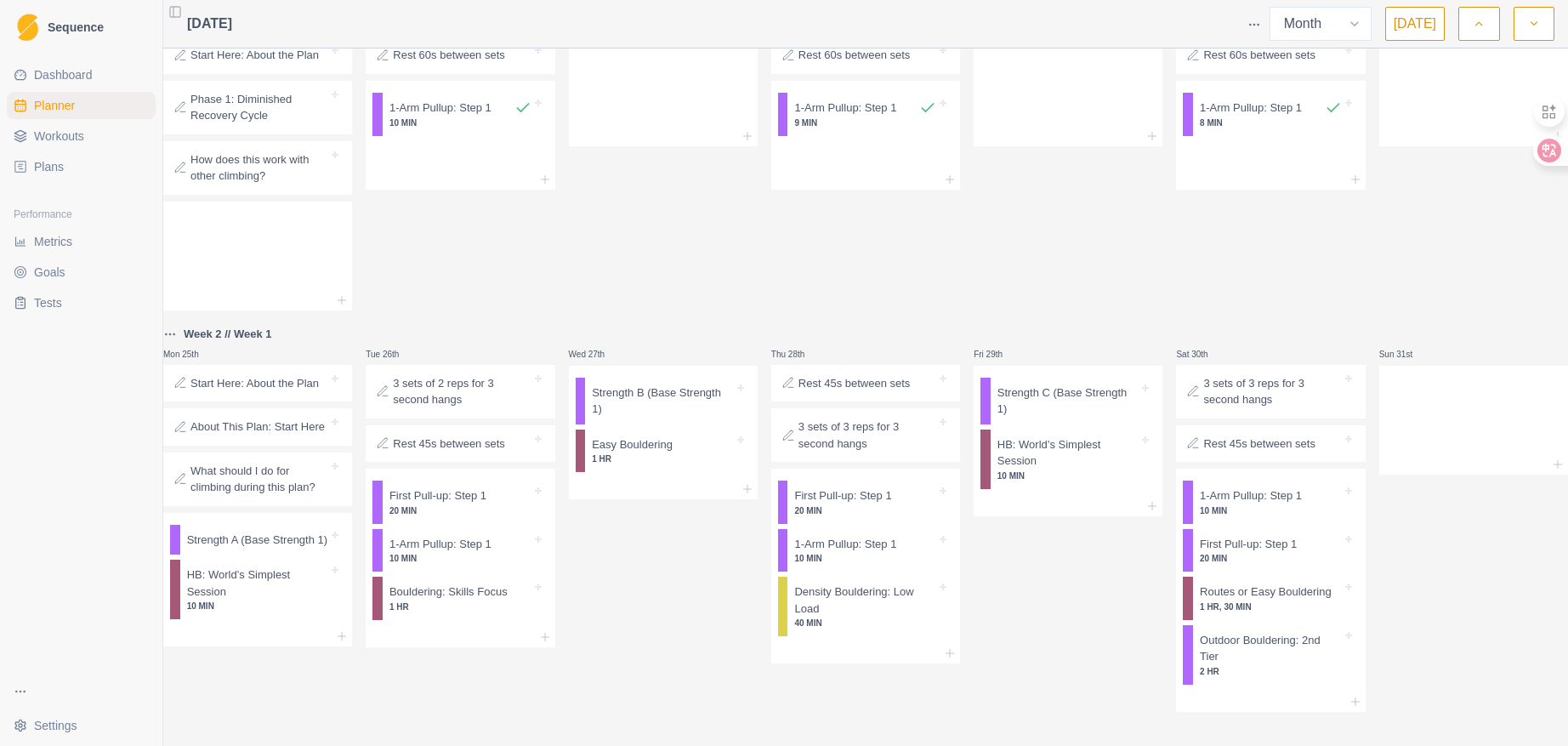
click at [240, 463] on p "What should I do for climbing during this plan?" at bounding box center [259, 479] width 138 height 33
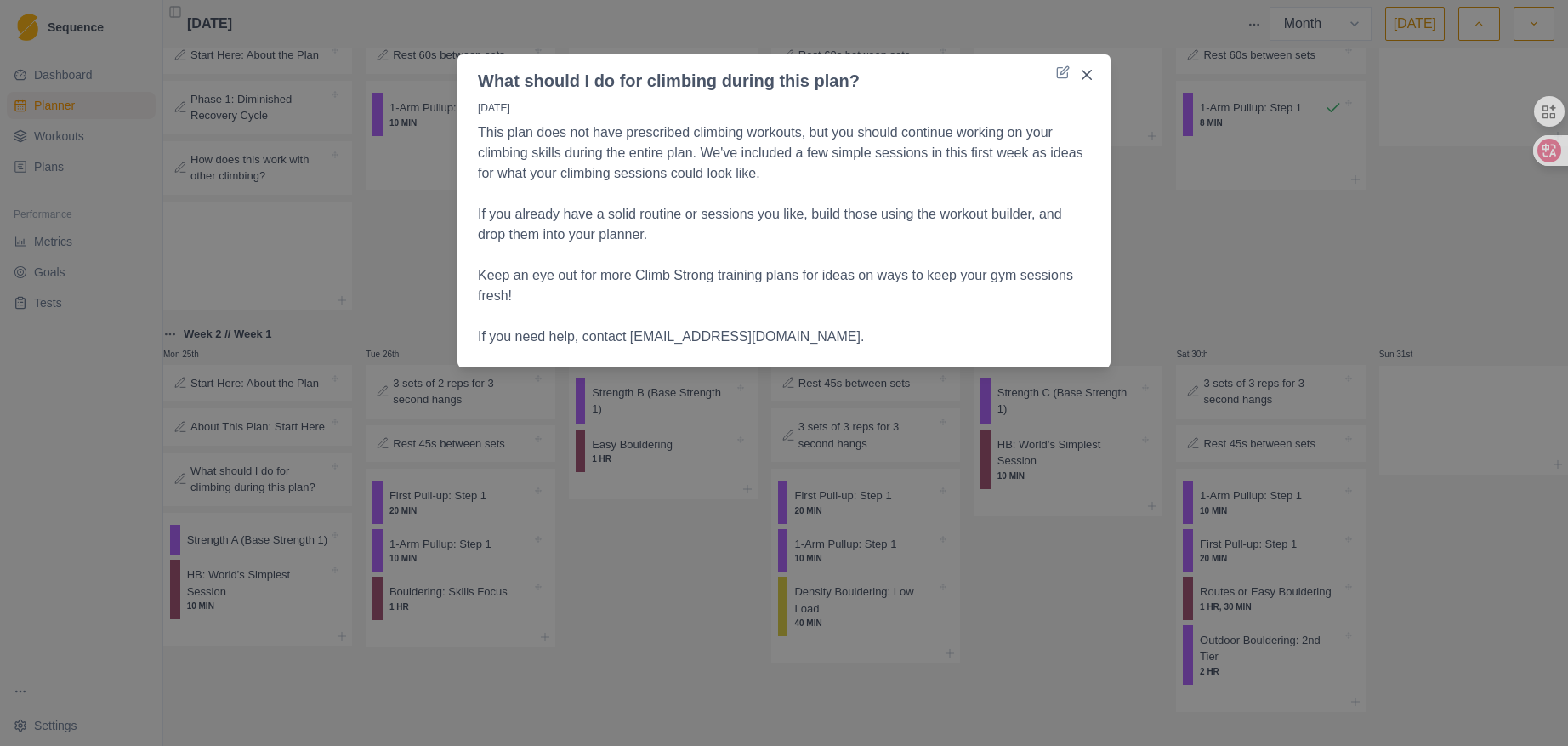
click at [1198, 195] on div "What should I do for climbing during this plan? [DATE] This plan does not have …" at bounding box center [784, 373] width 1568 height 746
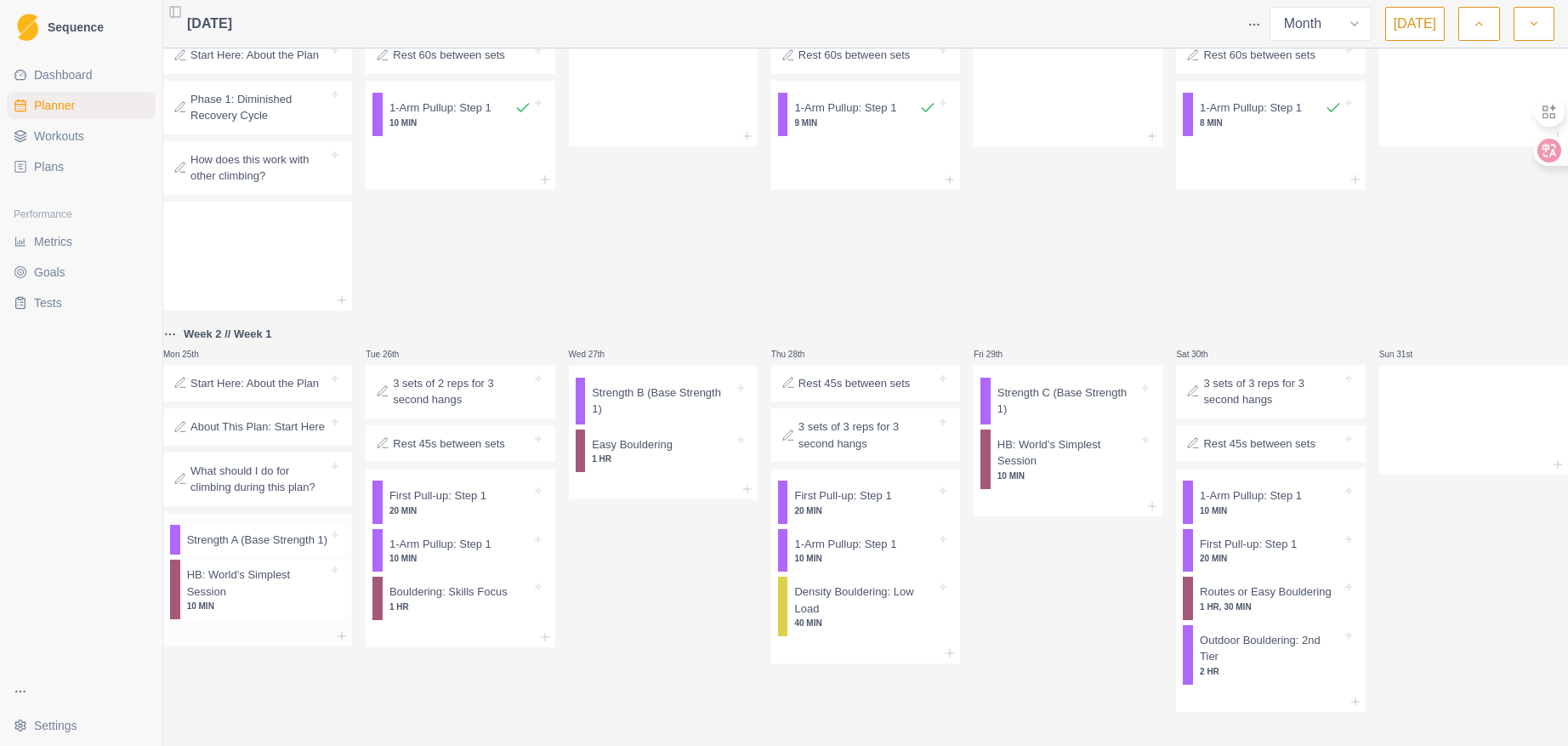
click at [262, 606] on p "10 MIN" at bounding box center [258, 606] width 142 height 13
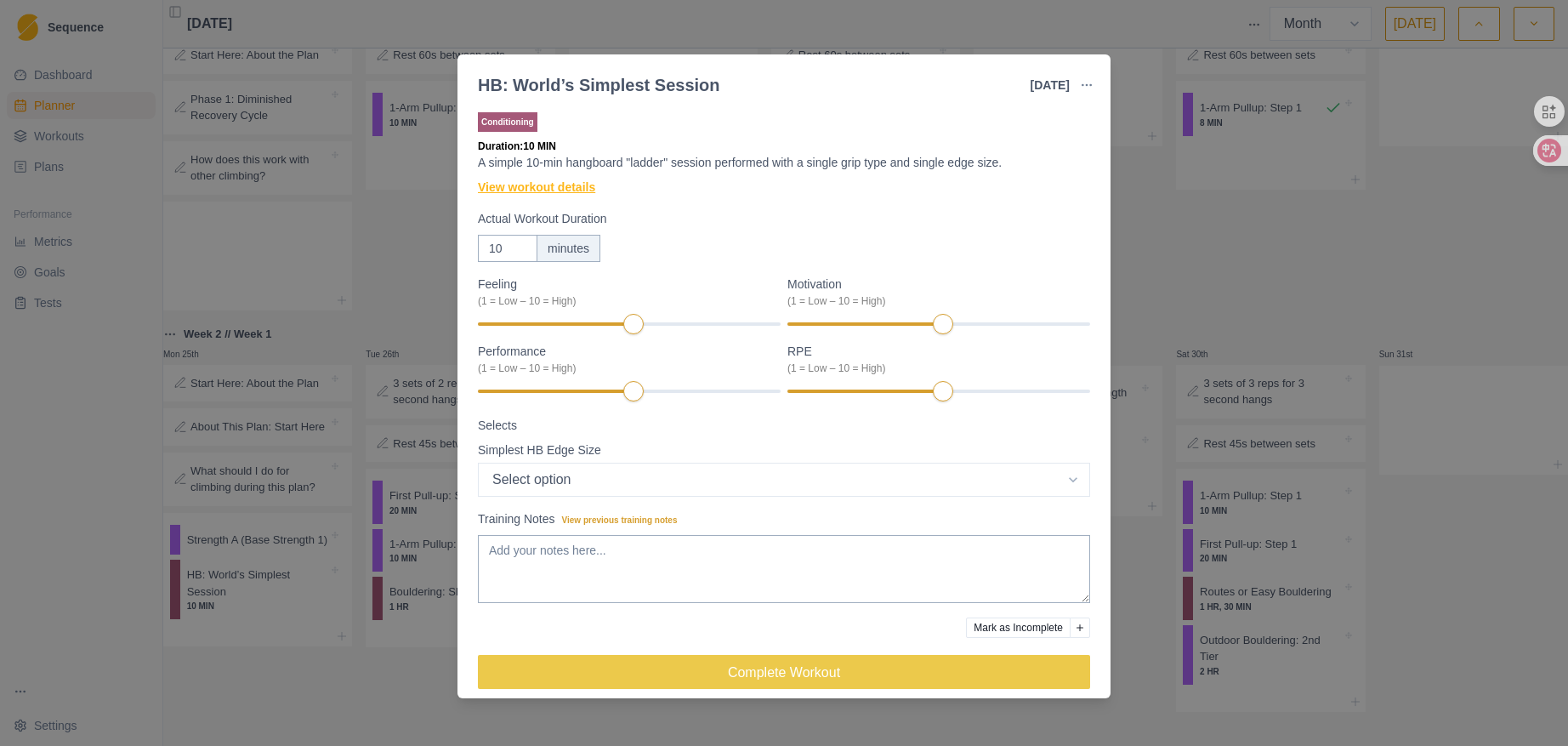
click at [580, 189] on link "View workout details" at bounding box center [536, 187] width 117 height 18
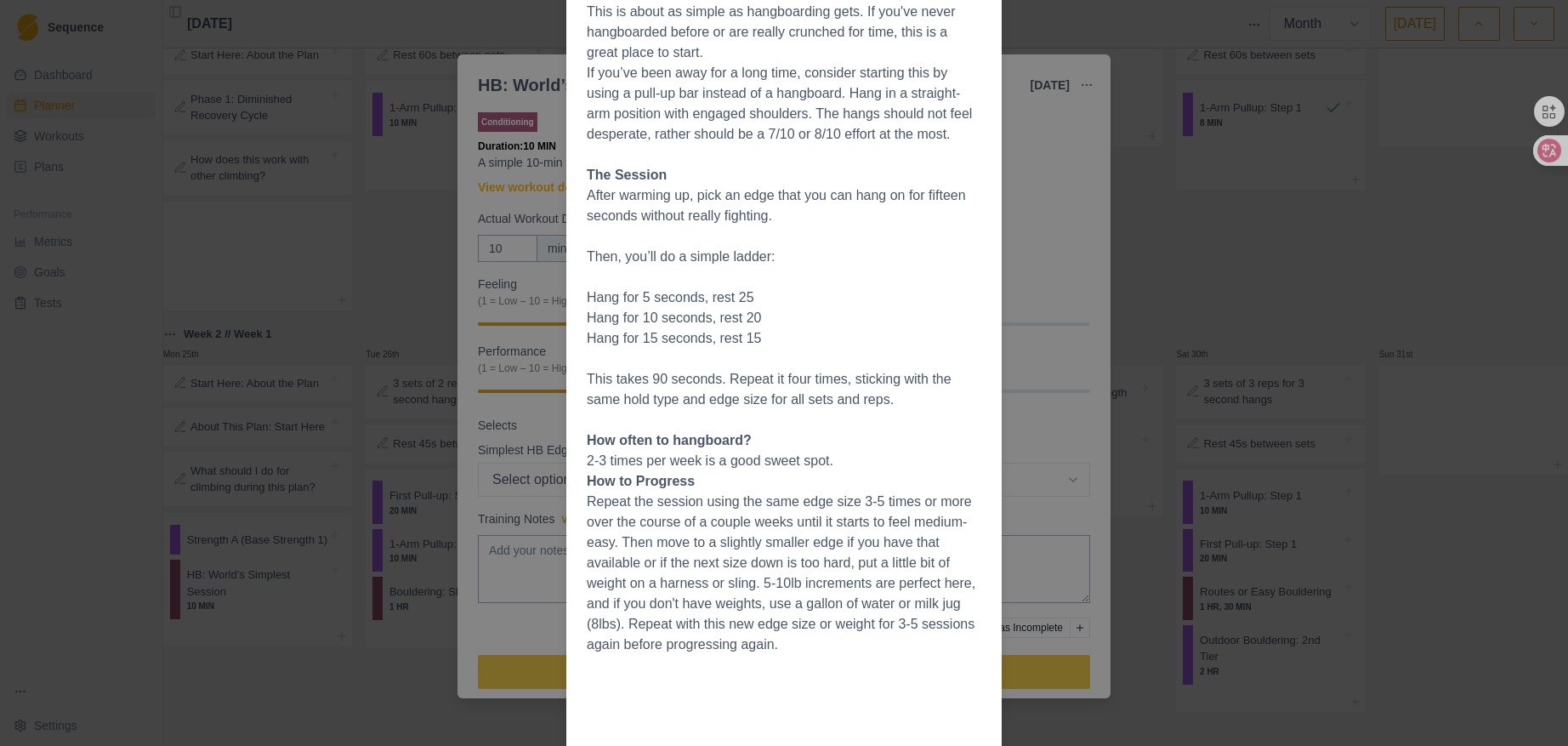
scroll to position [85, 0]
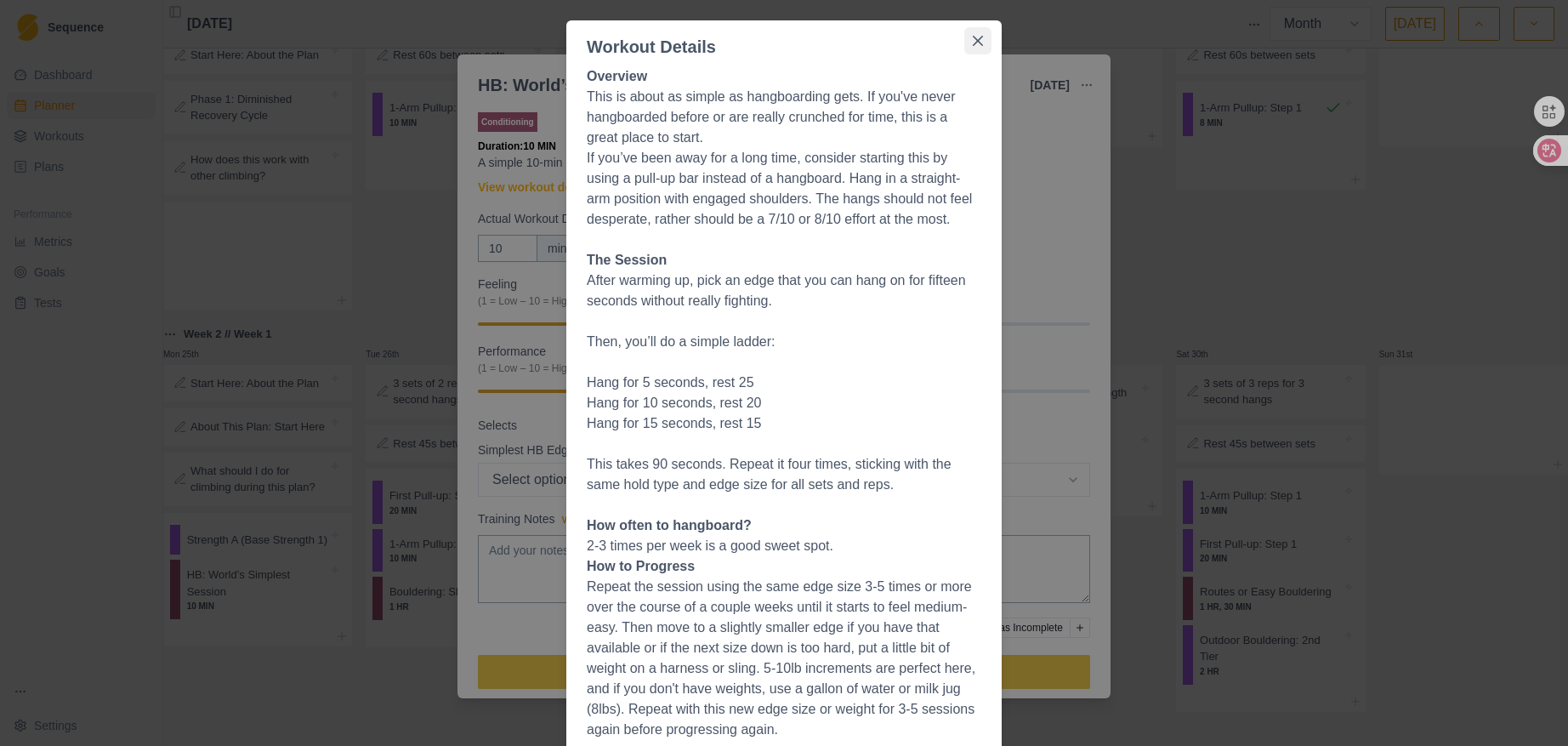
click at [973, 33] on button "Close" at bounding box center [978, 41] width 27 height 27
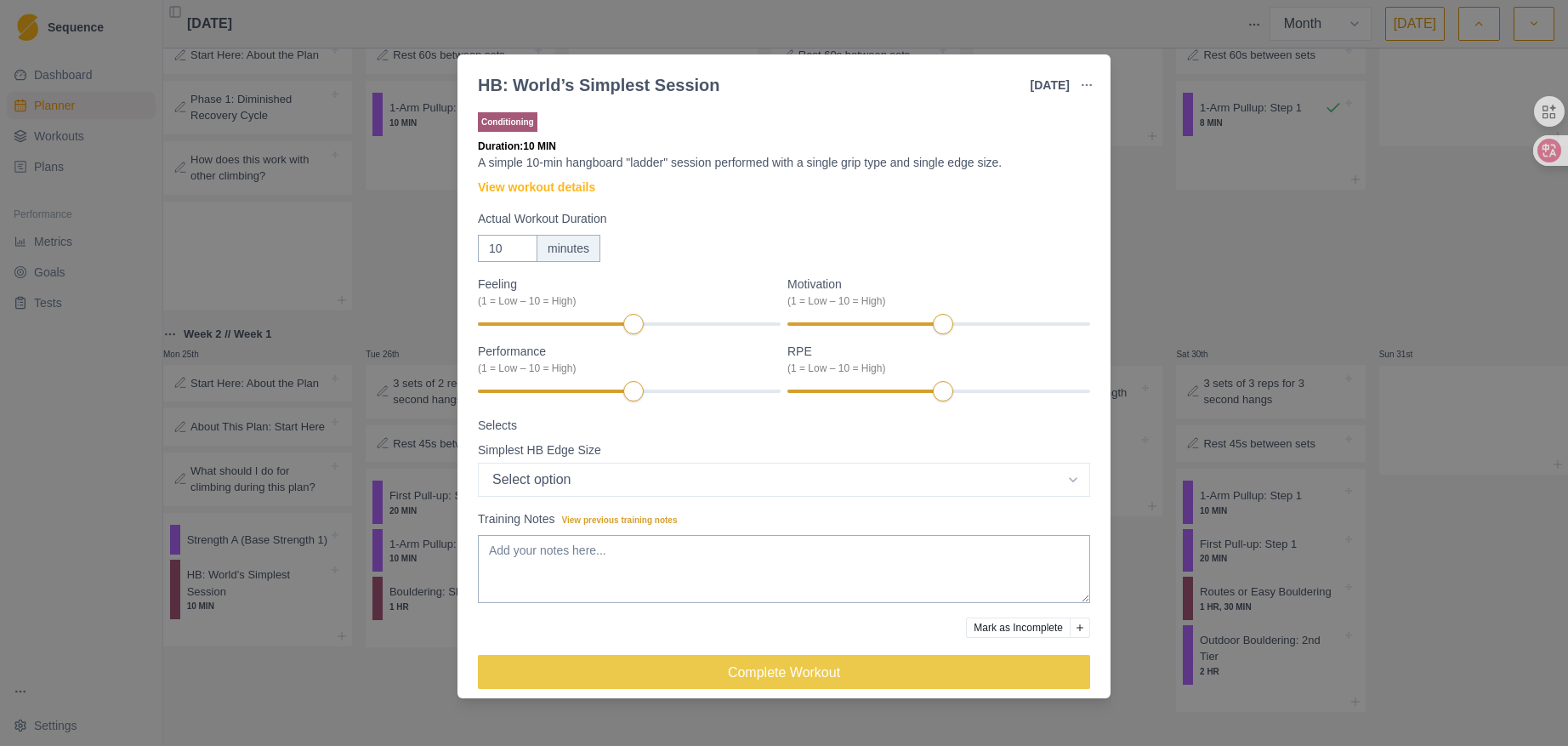
click at [1362, 223] on div "HB: World’s Simplest Session [DATE] Link To Goal View Workout Metrics Edit Orig…" at bounding box center [784, 373] width 1568 height 746
